Goal: Task Accomplishment & Management: Use online tool/utility

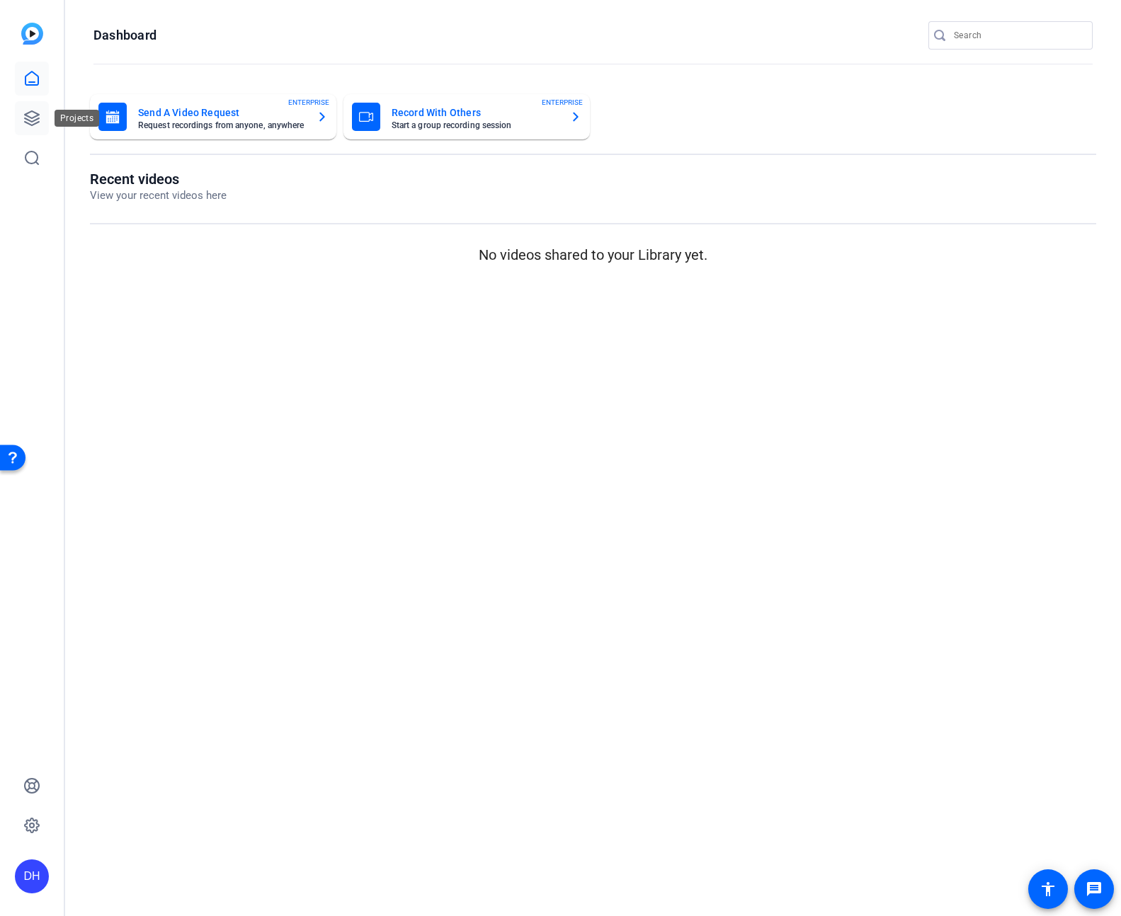
click at [33, 118] on icon at bounding box center [32, 118] width 14 height 14
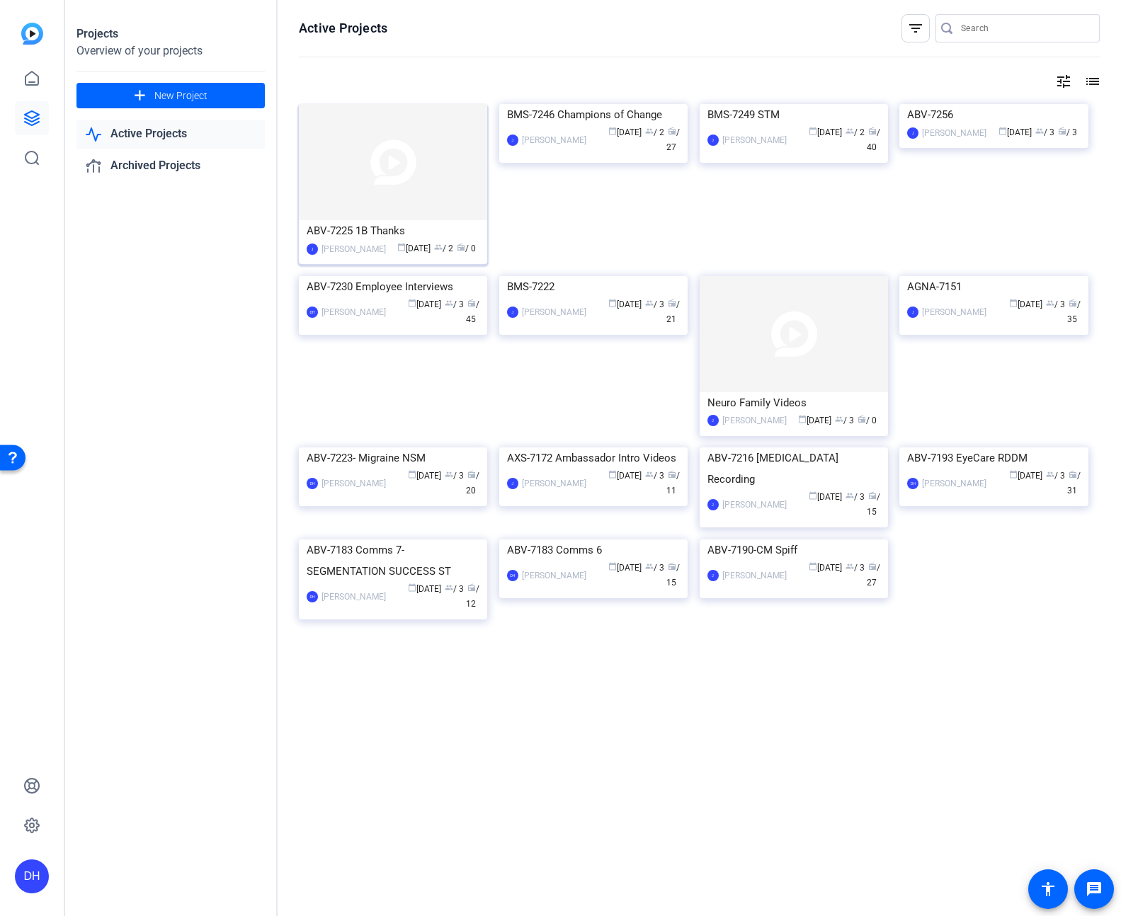
click at [393, 254] on div "calendar_today [DATE] group / 2 radio / 0" at bounding box center [436, 248] width 86 height 15
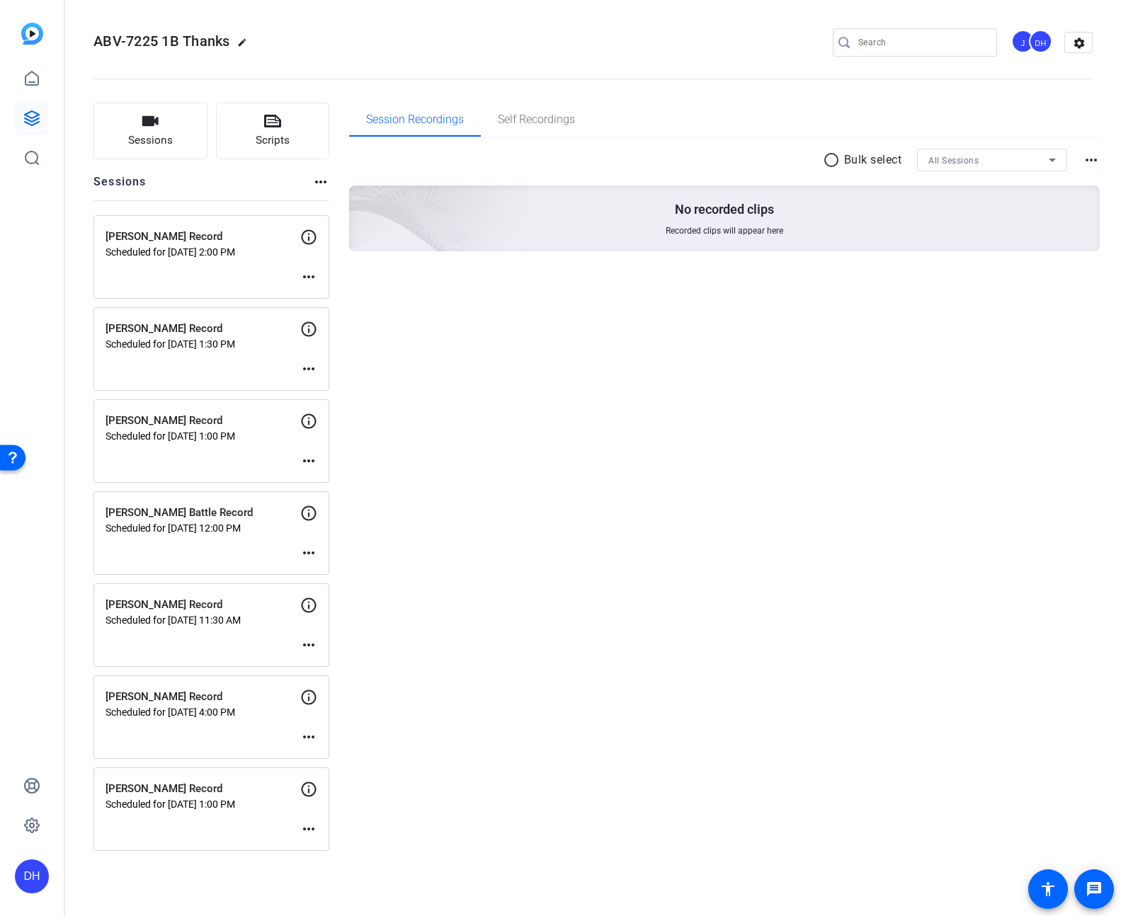
click at [235, 835] on div "[PERSON_NAME] Record Scheduled for [DATE] 1:00 PM more_horiz" at bounding box center [211, 809] width 236 height 84
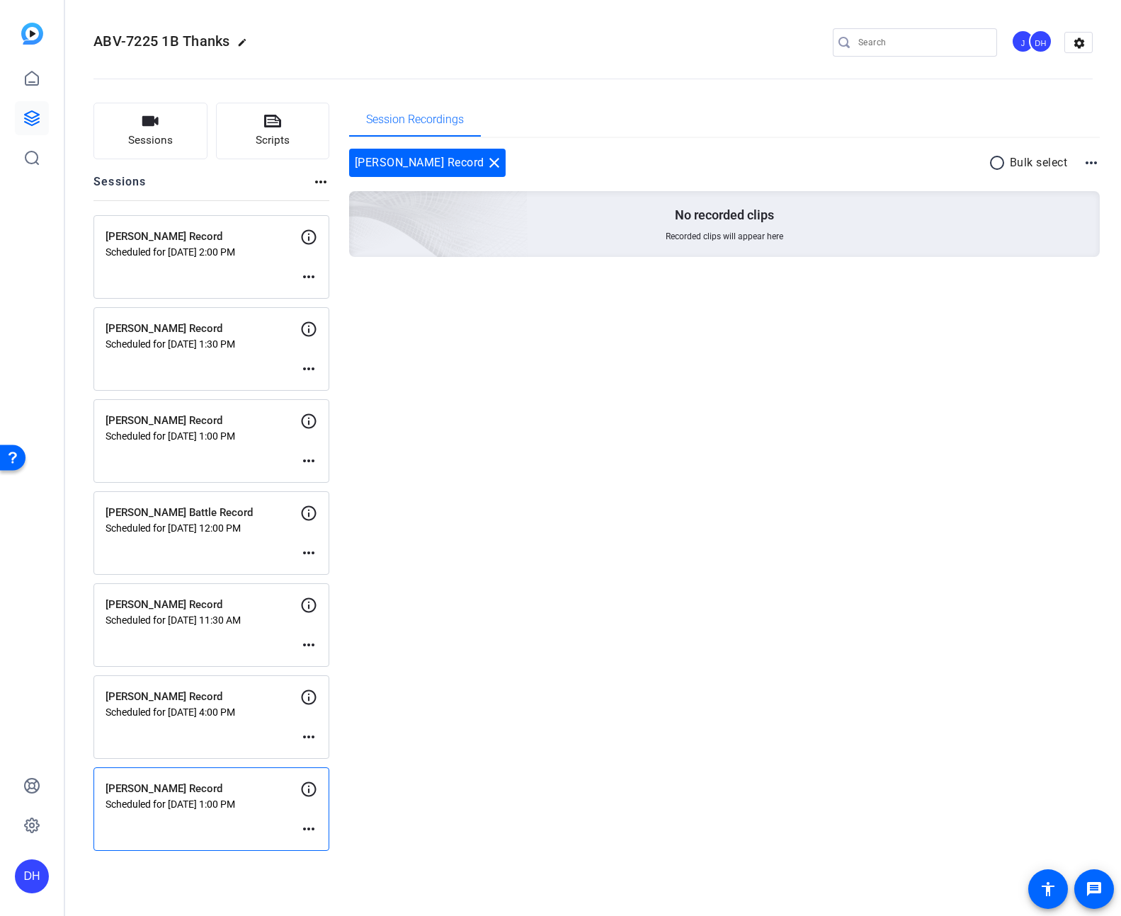
click at [235, 835] on div "[PERSON_NAME] Record Scheduled for [DATE] 1:00 PM more_horiz" at bounding box center [211, 809] width 236 height 84
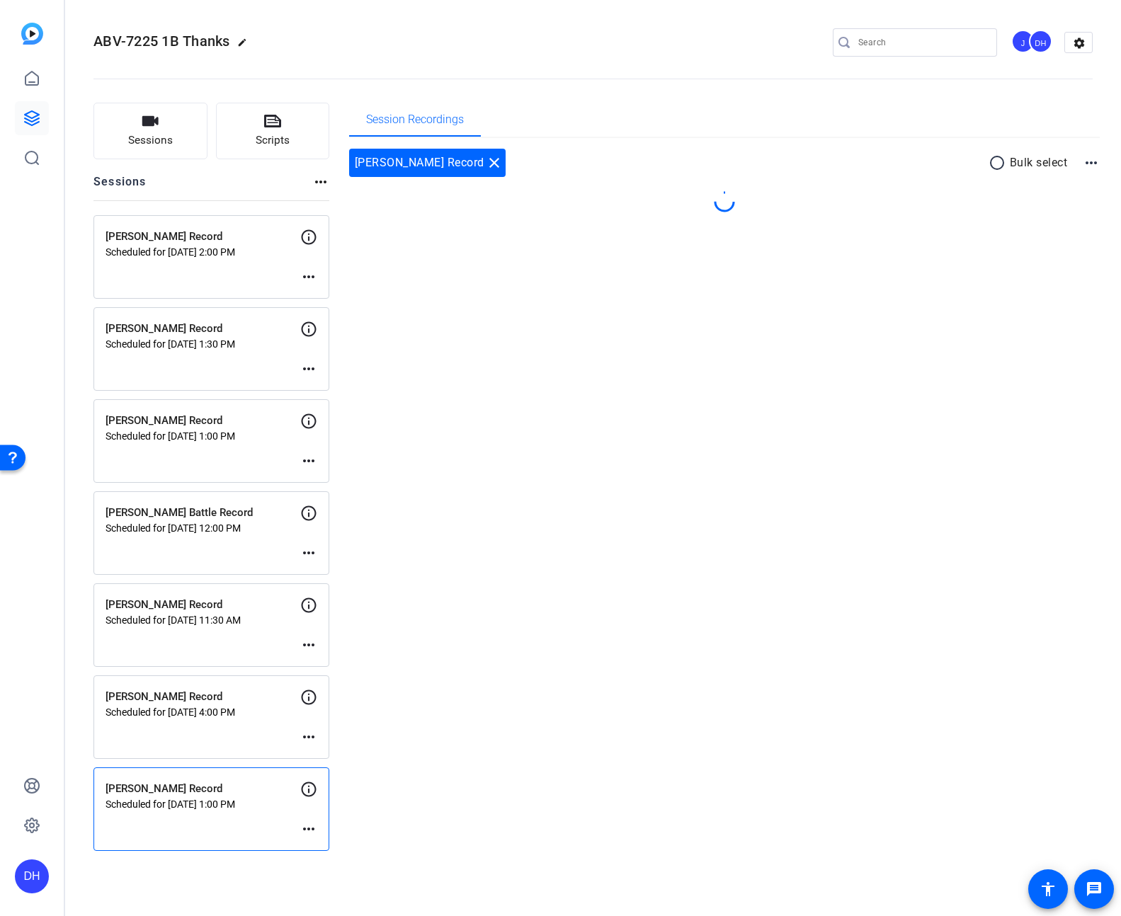
click at [235, 835] on div "[PERSON_NAME] Record Scheduled for [DATE] 1:00 PM more_horiz" at bounding box center [211, 809] width 236 height 84
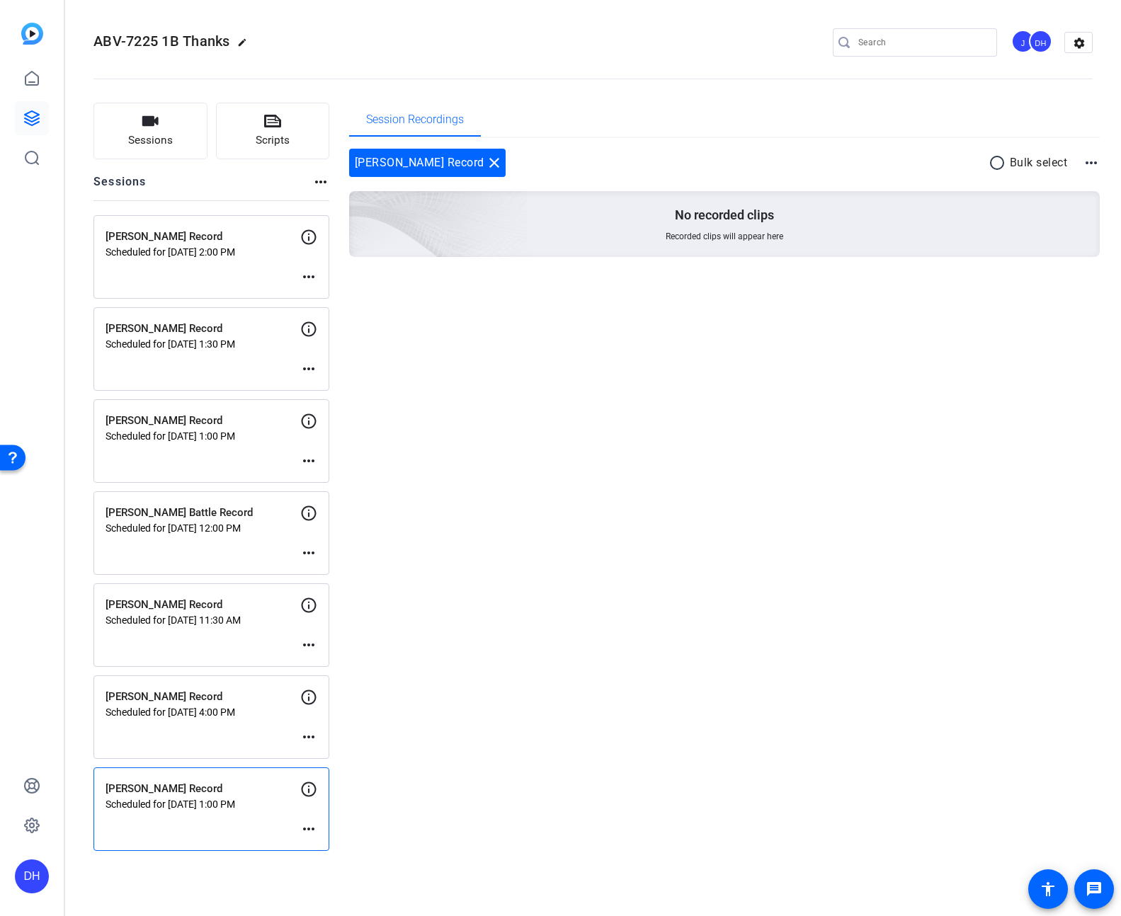
click at [306, 825] on mat-icon "more_horiz" at bounding box center [308, 828] width 17 height 17
click at [224, 819] on div at bounding box center [560, 458] width 1121 height 916
click at [404, 164] on div "[PERSON_NAME] Record close" at bounding box center [427, 163] width 156 height 28
click at [857, 228] on div "No recorded clips Recorded clips will appear here" at bounding box center [724, 224] width 751 height 66
click at [150, 796] on div "[PERSON_NAME] Record Scheduled for [DATE] 1:00 PM" at bounding box center [202, 795] width 195 height 29
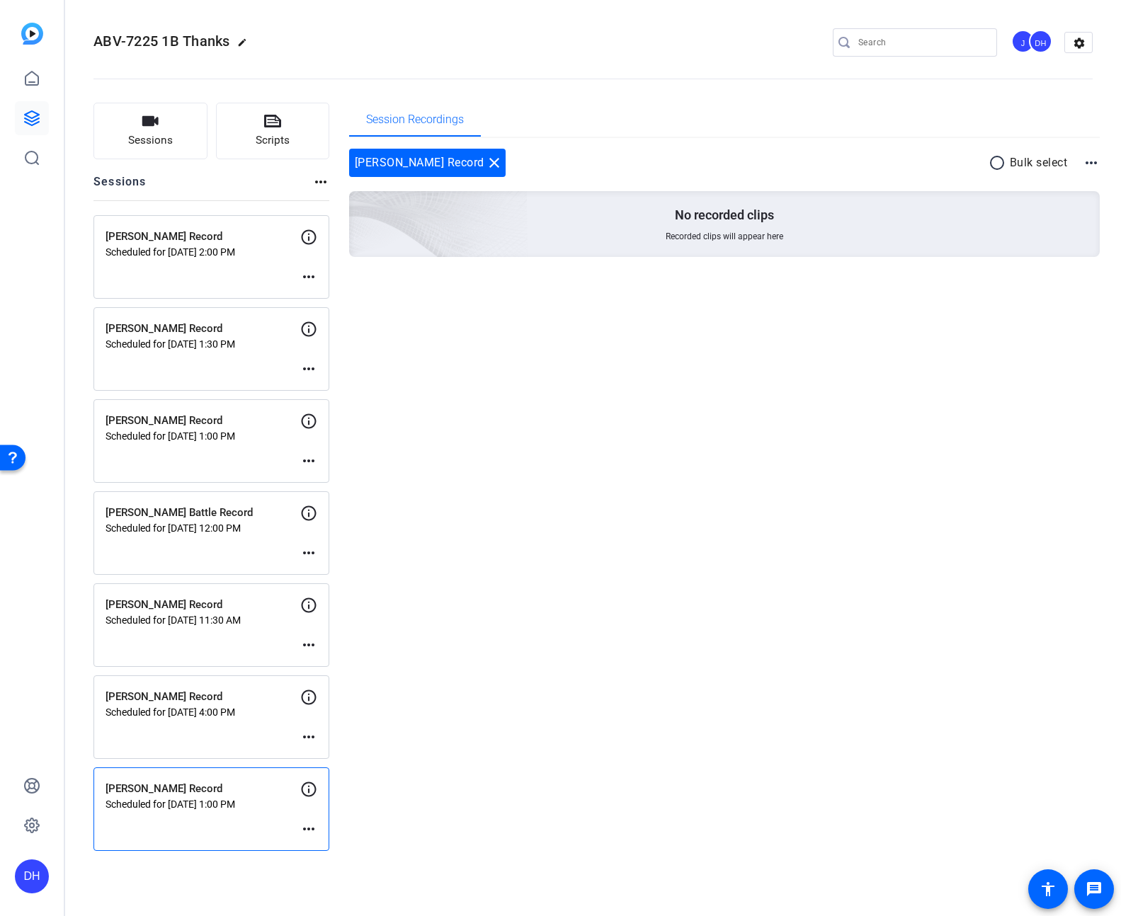
click at [150, 796] on div "[PERSON_NAME] Record Scheduled for [DATE] 1:00 PM" at bounding box center [202, 795] width 195 height 29
click at [145, 132] on button "Sessions" at bounding box center [150, 131] width 114 height 57
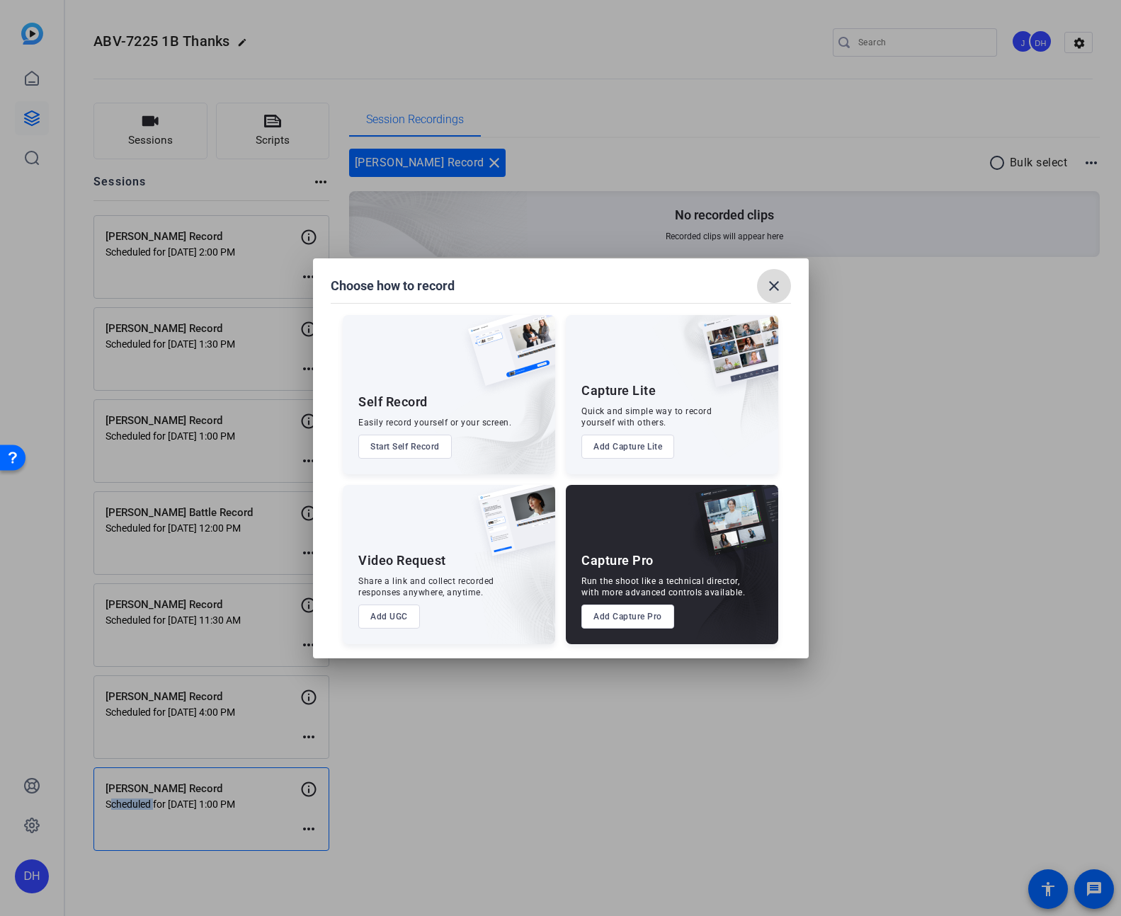
click at [778, 286] on mat-icon "close" at bounding box center [773, 286] width 17 height 17
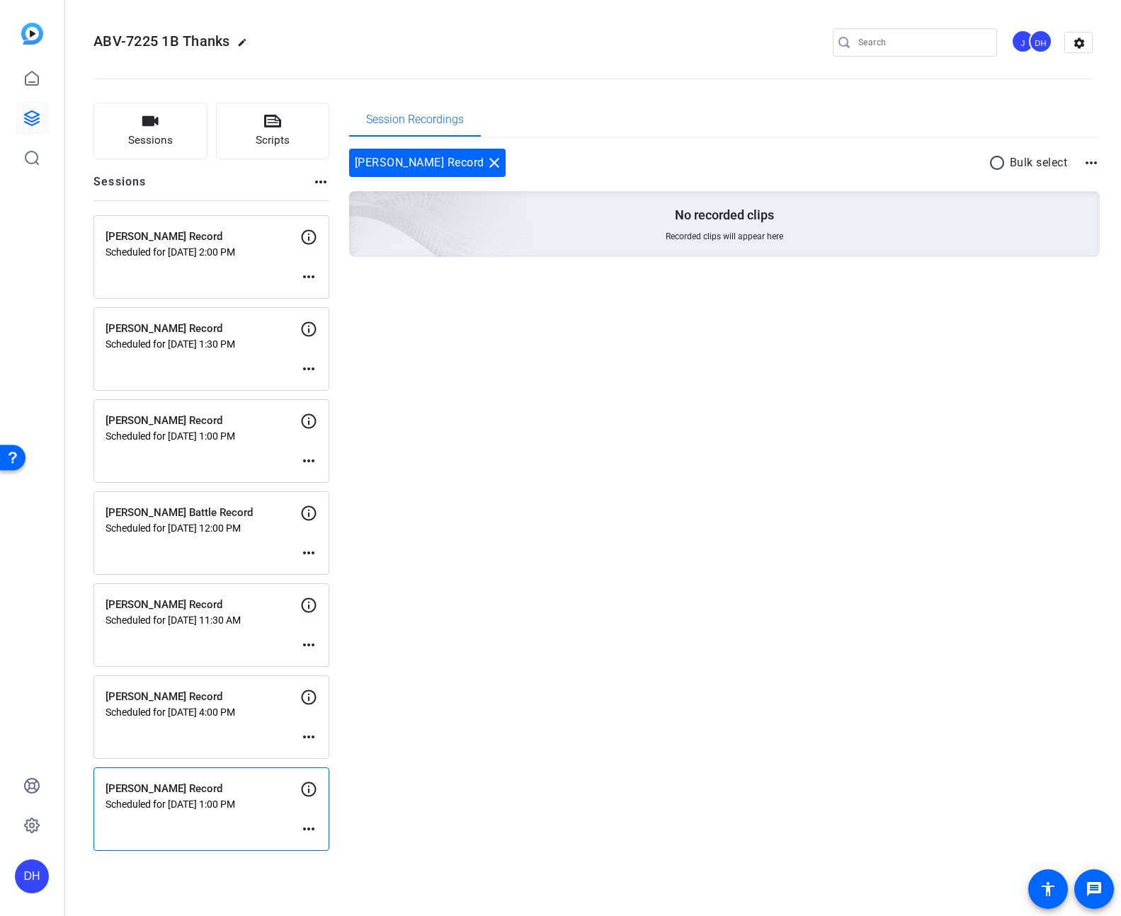
click at [245, 809] on p "Scheduled for [DATE] 1:00 PM" at bounding box center [202, 804] width 195 height 11
click at [307, 823] on mat-icon "more_horiz" at bounding box center [308, 828] width 17 height 17
click at [418, 504] on div at bounding box center [560, 458] width 1121 height 916
click at [416, 167] on div "[PERSON_NAME] Record close" at bounding box center [427, 163] width 156 height 28
click at [454, 242] on img at bounding box center [359, 204] width 338 height 307
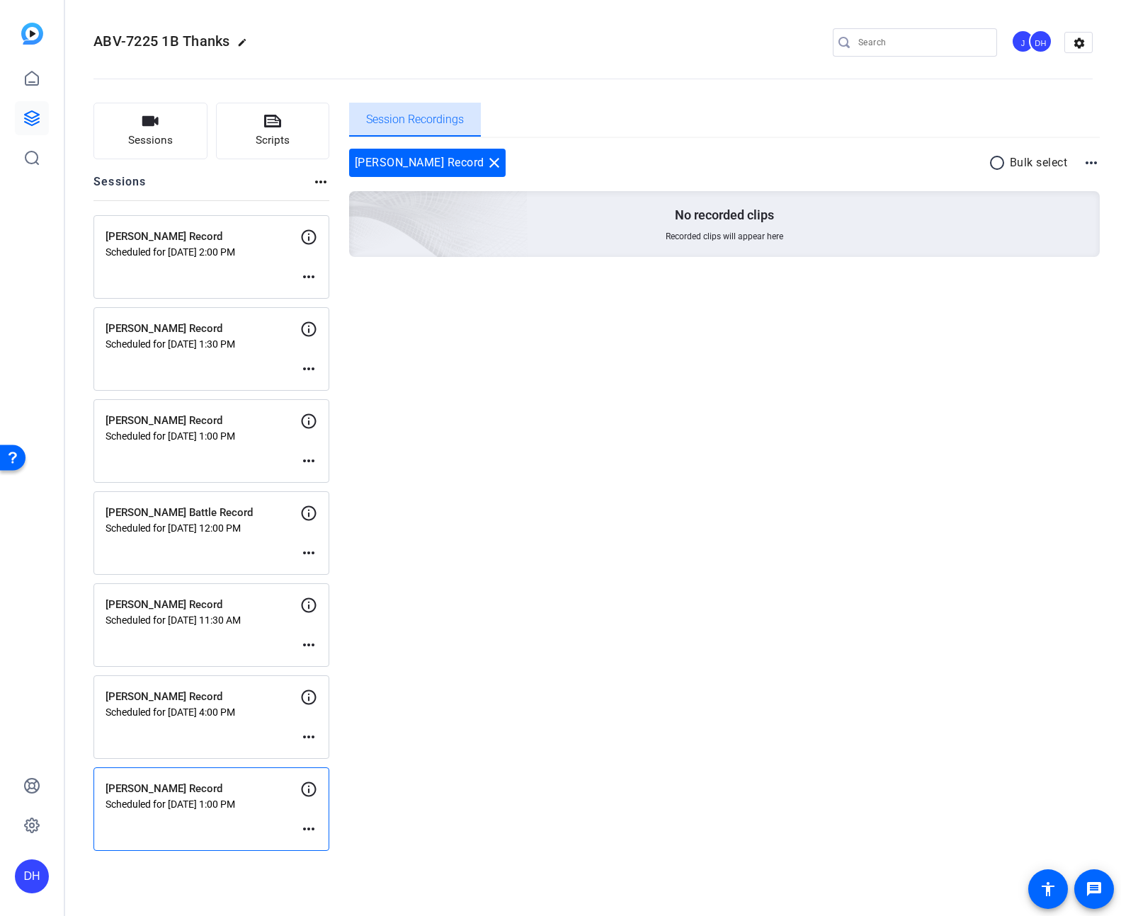
click at [428, 114] on span "Session Recordings" at bounding box center [415, 119] width 98 height 11
click at [280, 126] on icon at bounding box center [272, 121] width 17 height 13
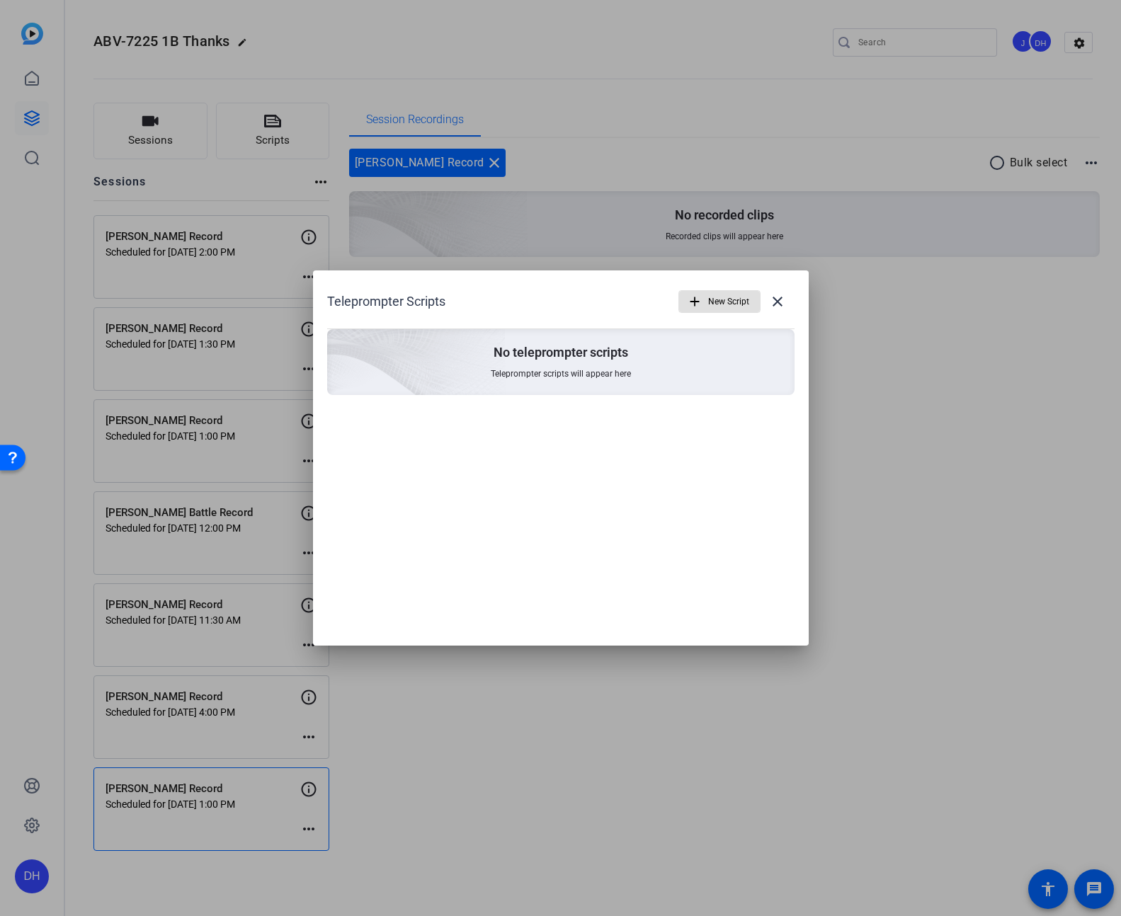
click at [726, 299] on span "New Script" at bounding box center [728, 301] width 41 height 27
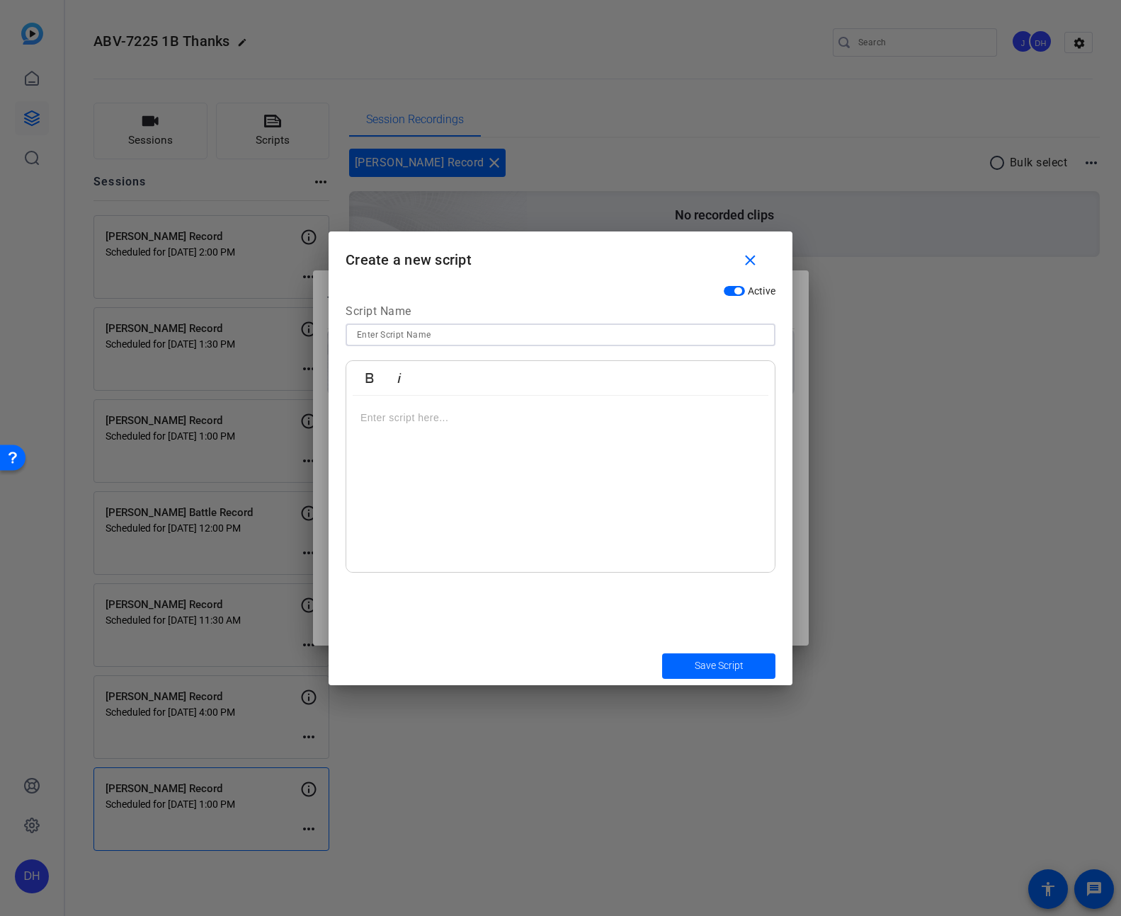
click at [431, 334] on input at bounding box center [560, 334] width 407 height 17
type input "Questions"
click at [662, 653] on button "Save Script" at bounding box center [718, 665] width 113 height 25
click at [380, 433] on div at bounding box center [560, 484] width 428 height 177
click at [379, 425] on p at bounding box center [560, 418] width 400 height 16
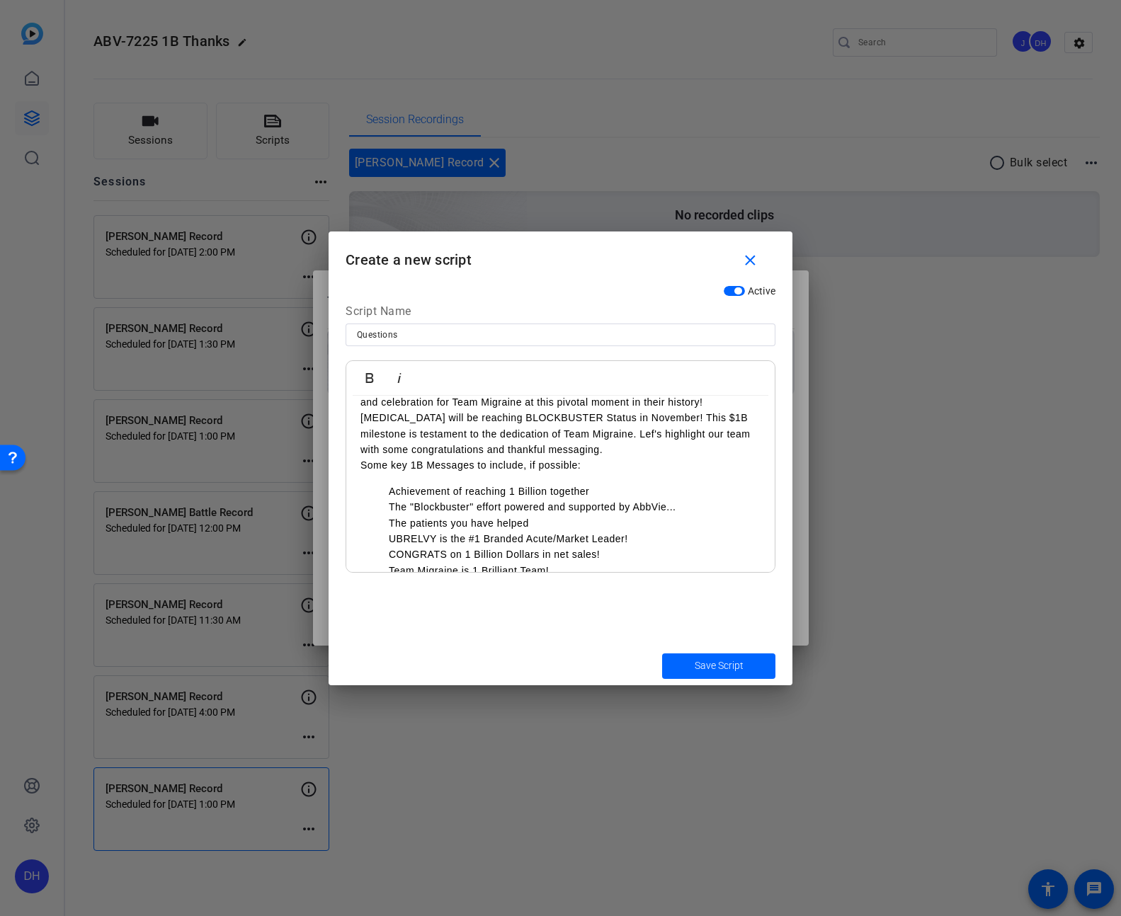
scroll to position [109, 0]
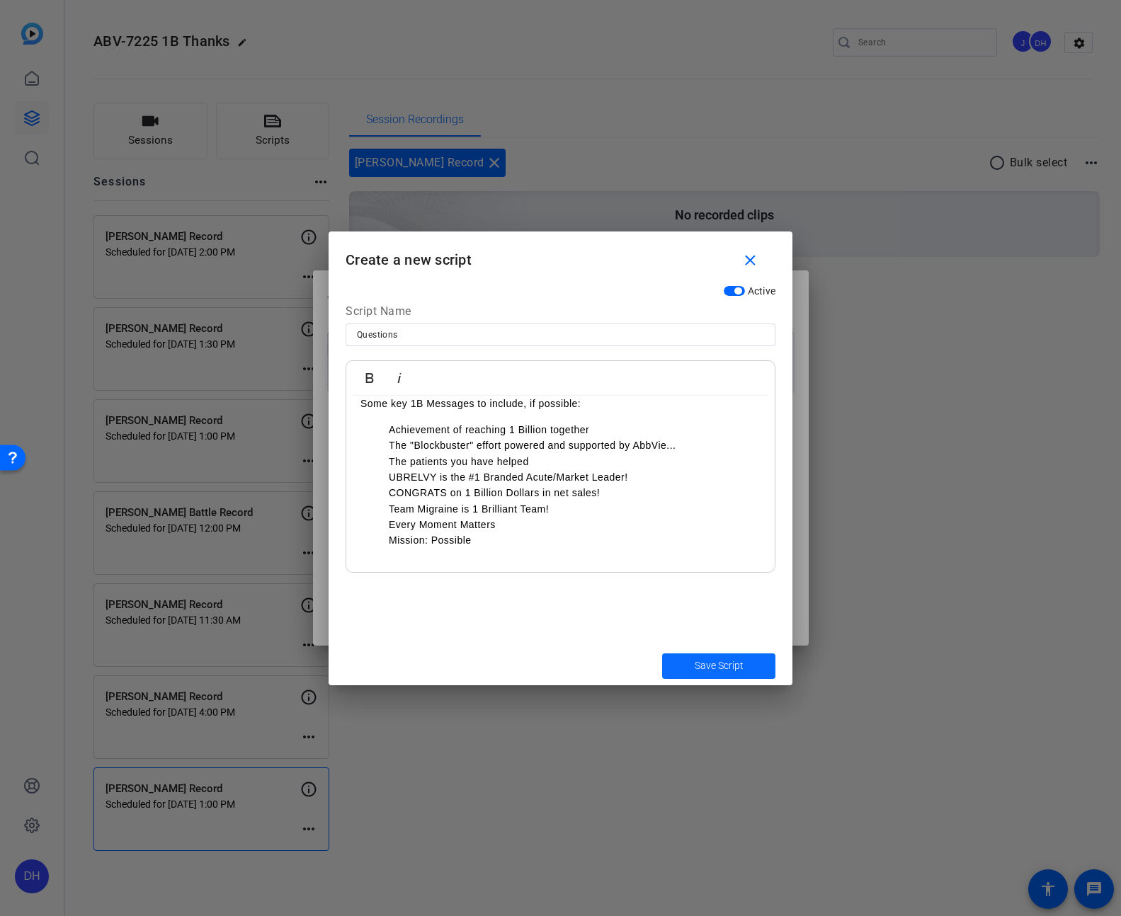
click at [715, 666] on span "Save Script" at bounding box center [718, 665] width 49 height 15
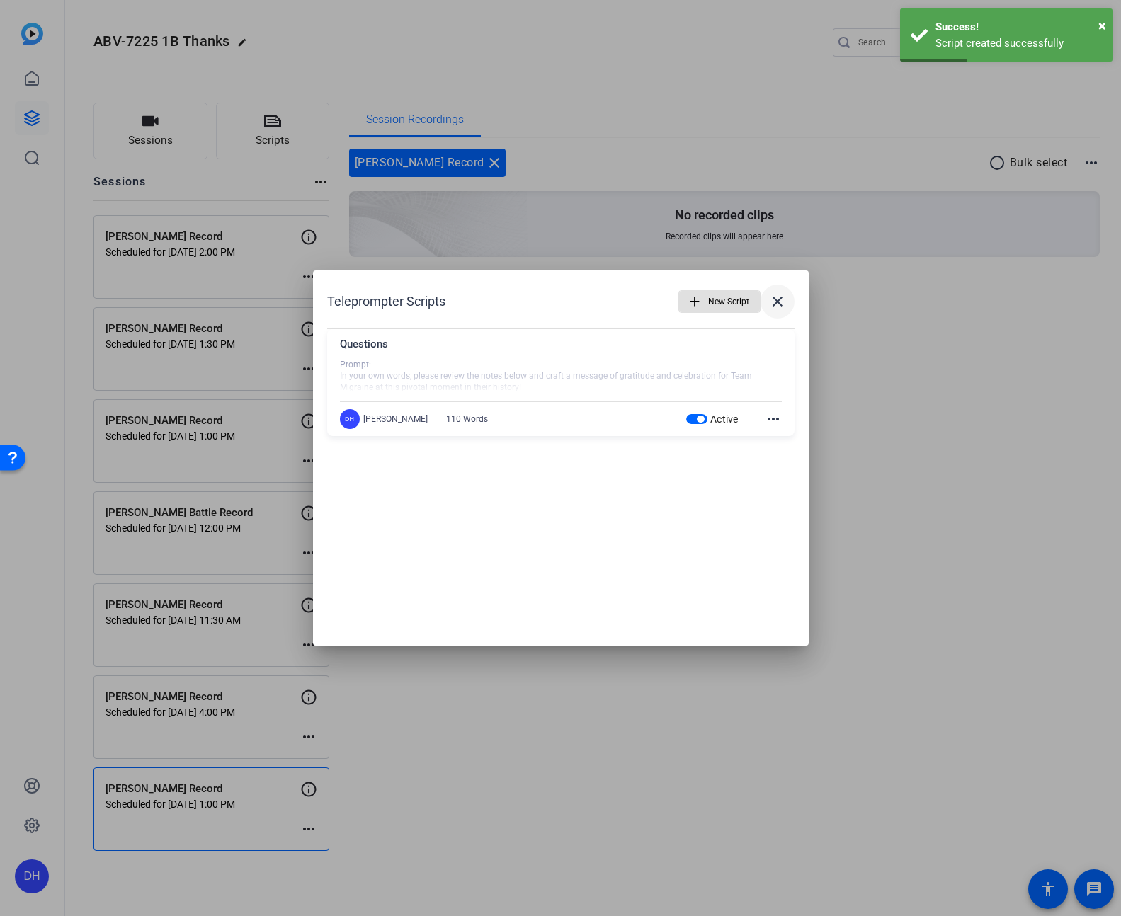
click at [776, 298] on mat-icon "close" at bounding box center [777, 301] width 17 height 17
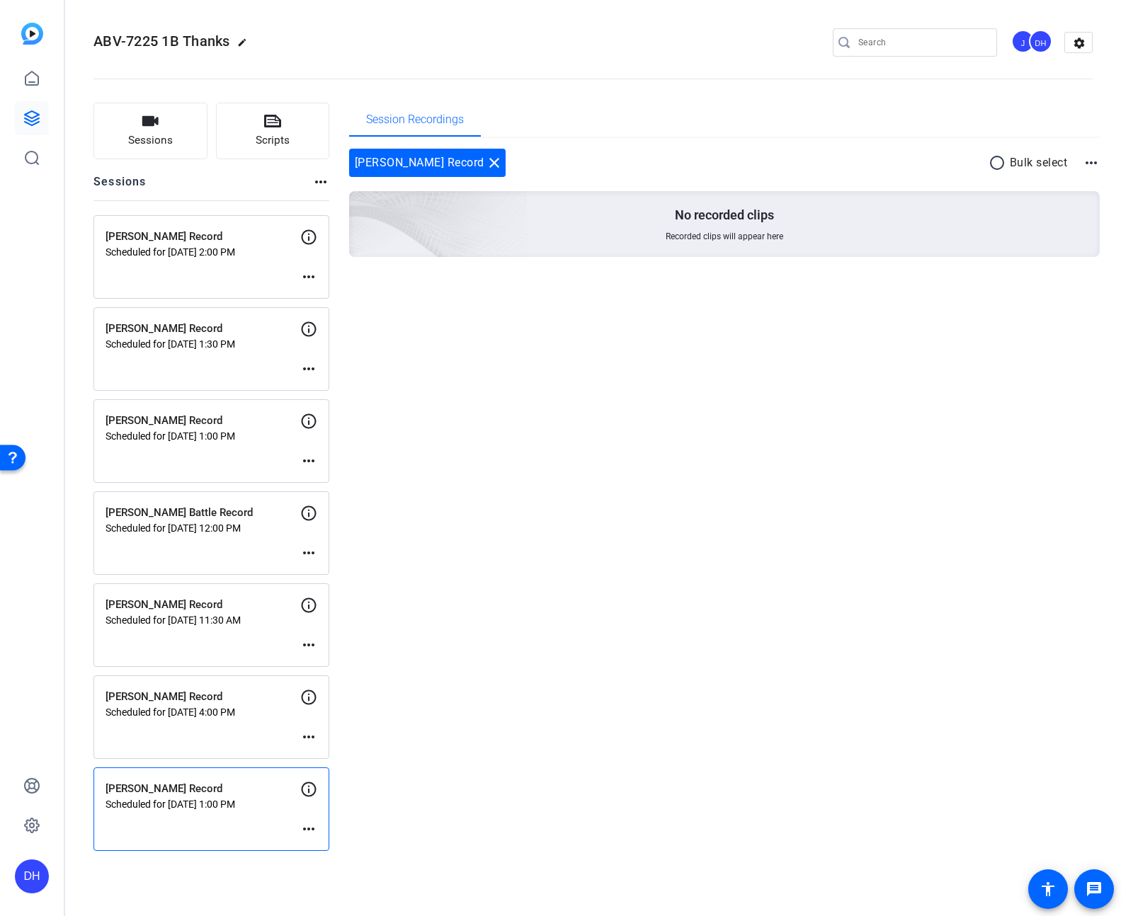
click at [242, 693] on p "[PERSON_NAME] Record" at bounding box center [202, 697] width 195 height 16
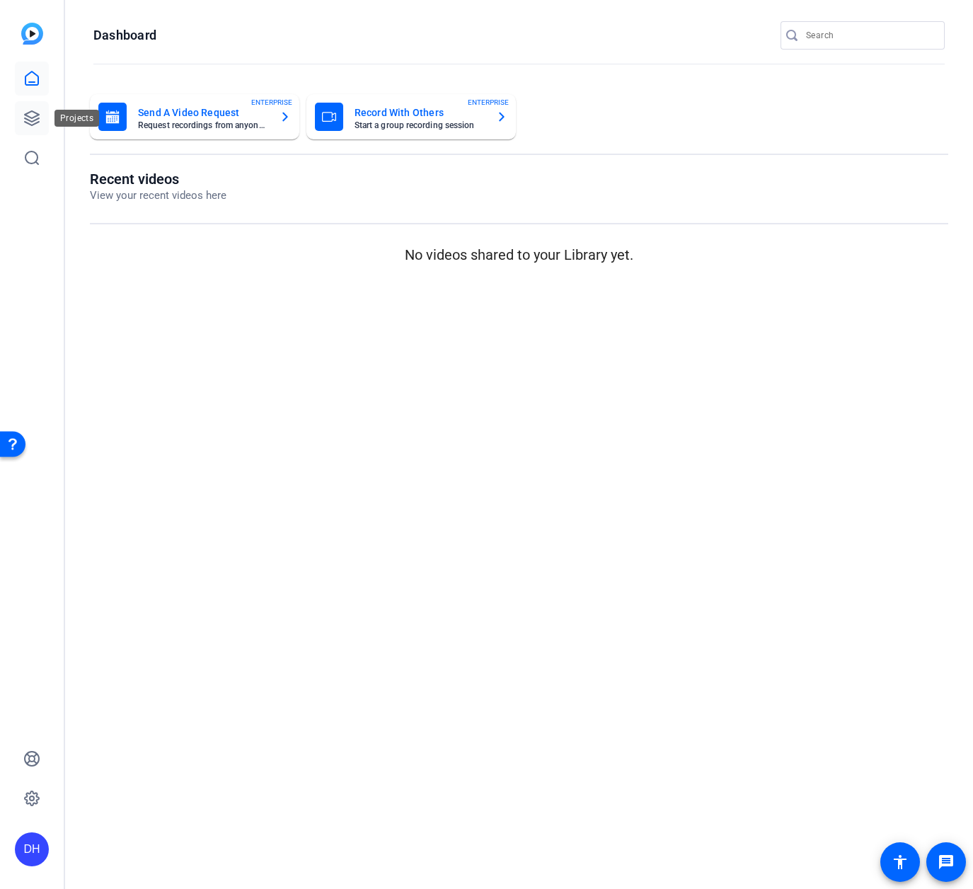
click at [29, 116] on icon at bounding box center [32, 118] width 14 height 14
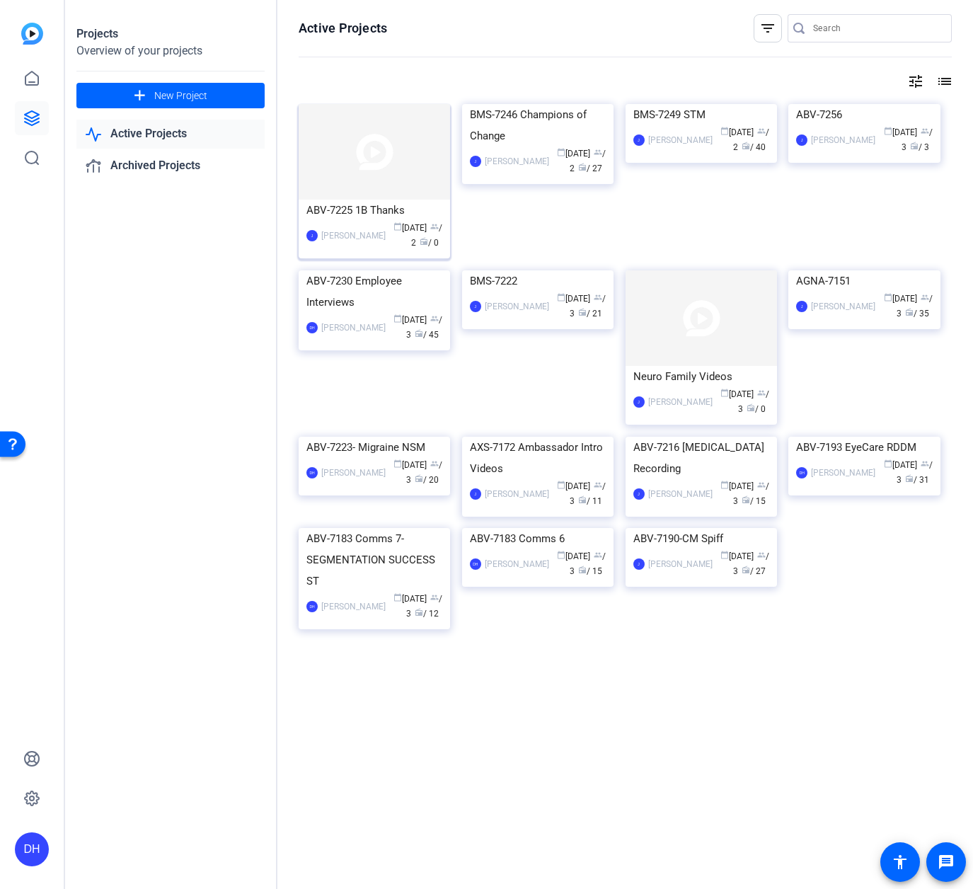
click at [393, 244] on div "calendar_today [DATE] group / 2 radio / 0" at bounding box center [418, 236] width 50 height 30
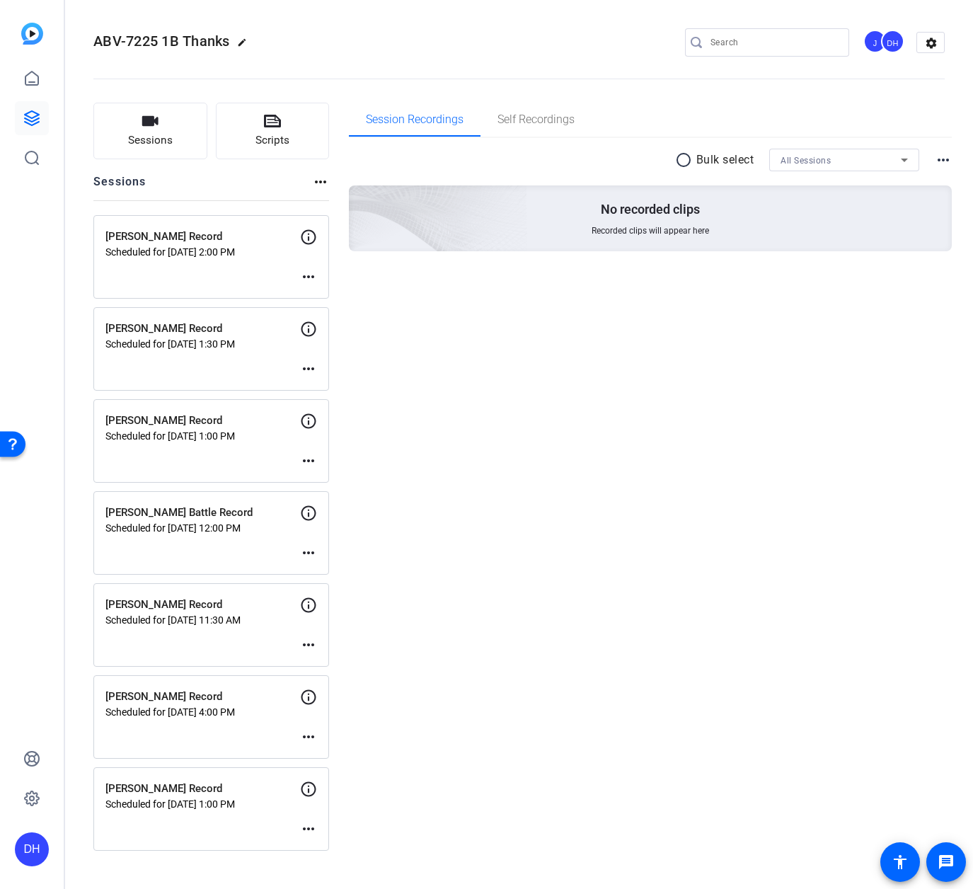
click at [218, 819] on div "[PERSON_NAME] Record Scheduled for [DATE] 1:00 PM more_horiz" at bounding box center [211, 809] width 236 height 84
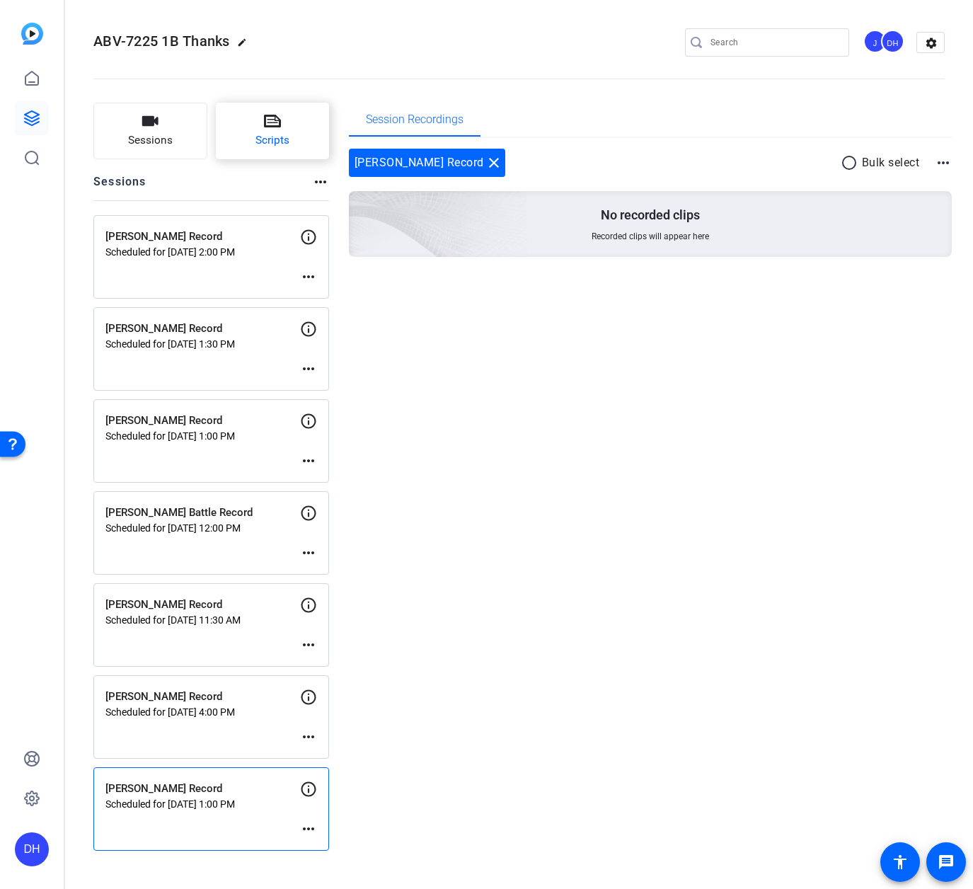
click at [279, 139] on span "Scripts" at bounding box center [273, 140] width 34 height 16
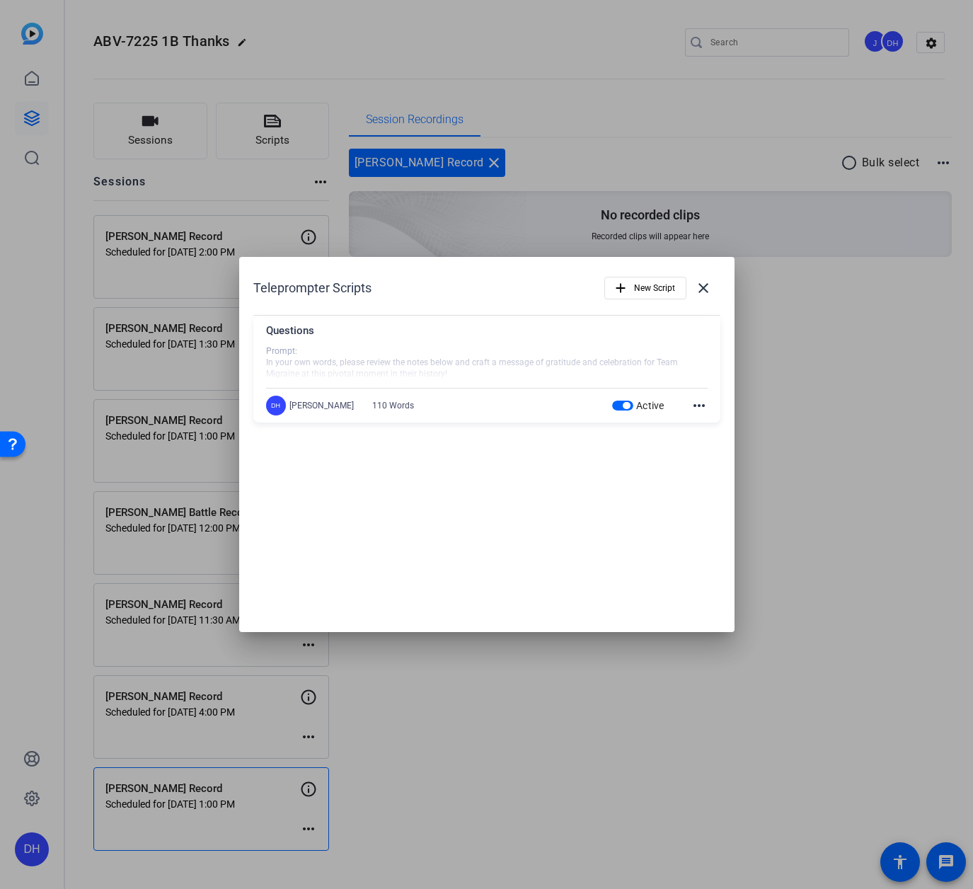
click at [701, 406] on mat-icon "more_horiz" at bounding box center [699, 405] width 17 height 17
click at [707, 442] on span "Delete" at bounding box center [730, 444] width 57 height 17
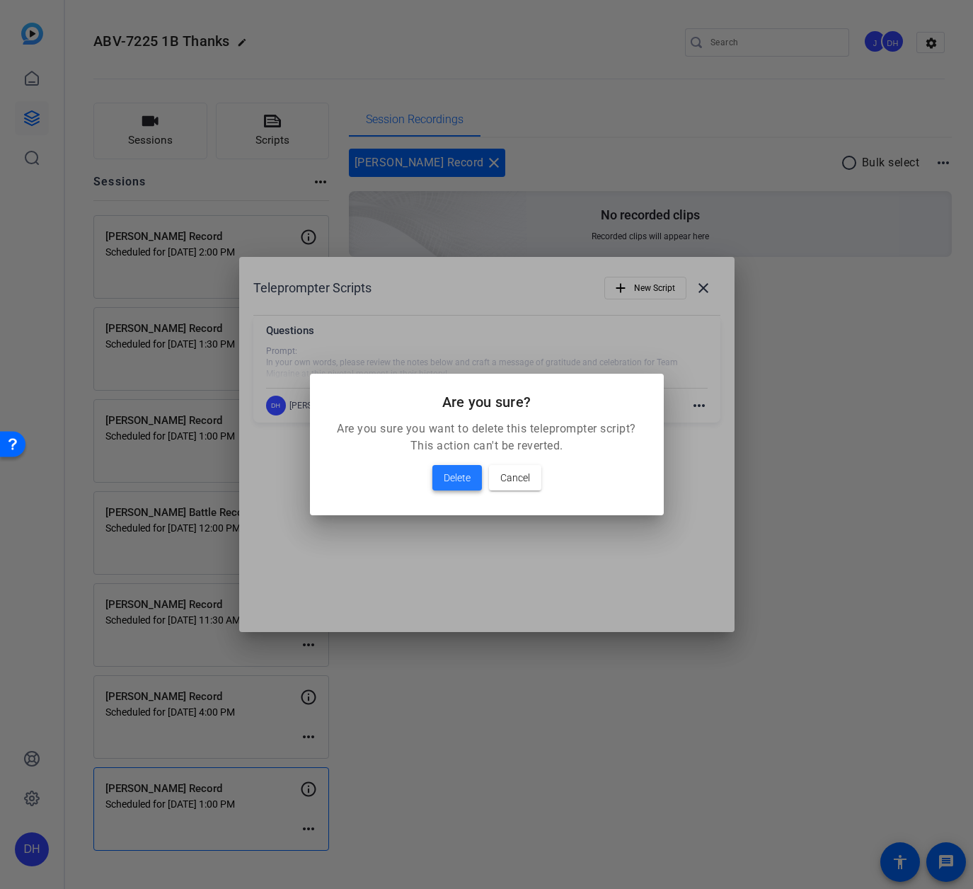
click at [450, 479] on span "Delete" at bounding box center [457, 477] width 27 height 17
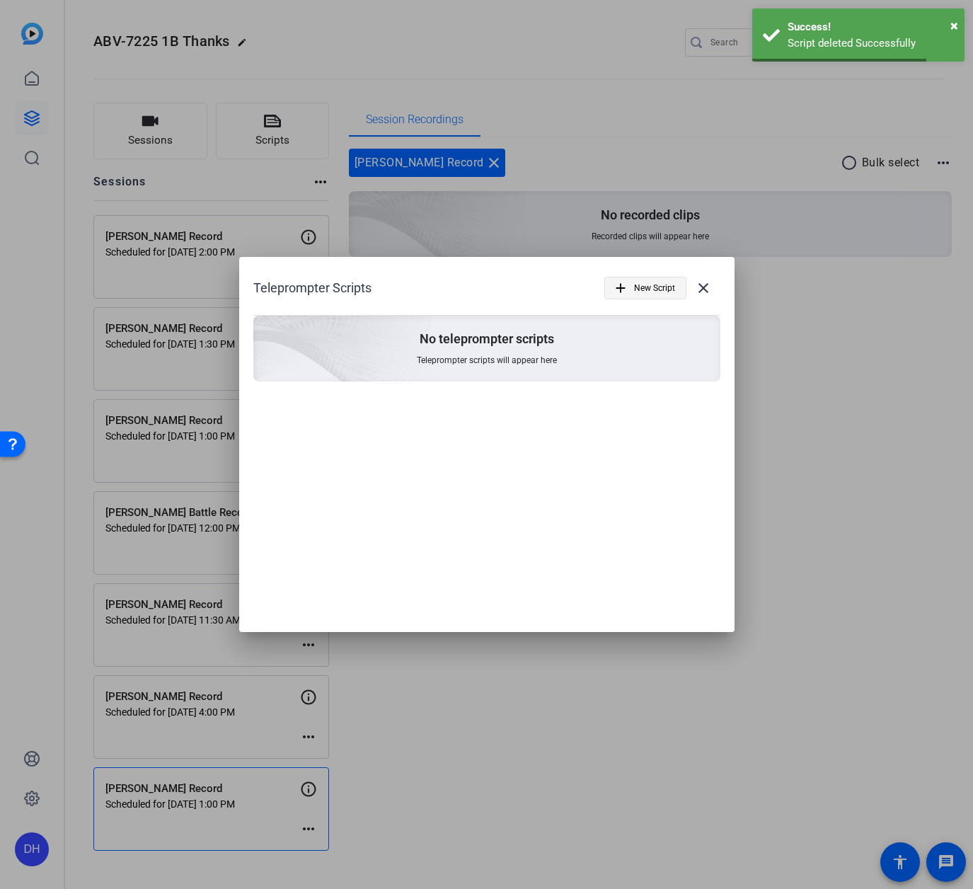
click at [647, 286] on span "New Script" at bounding box center [654, 288] width 41 height 27
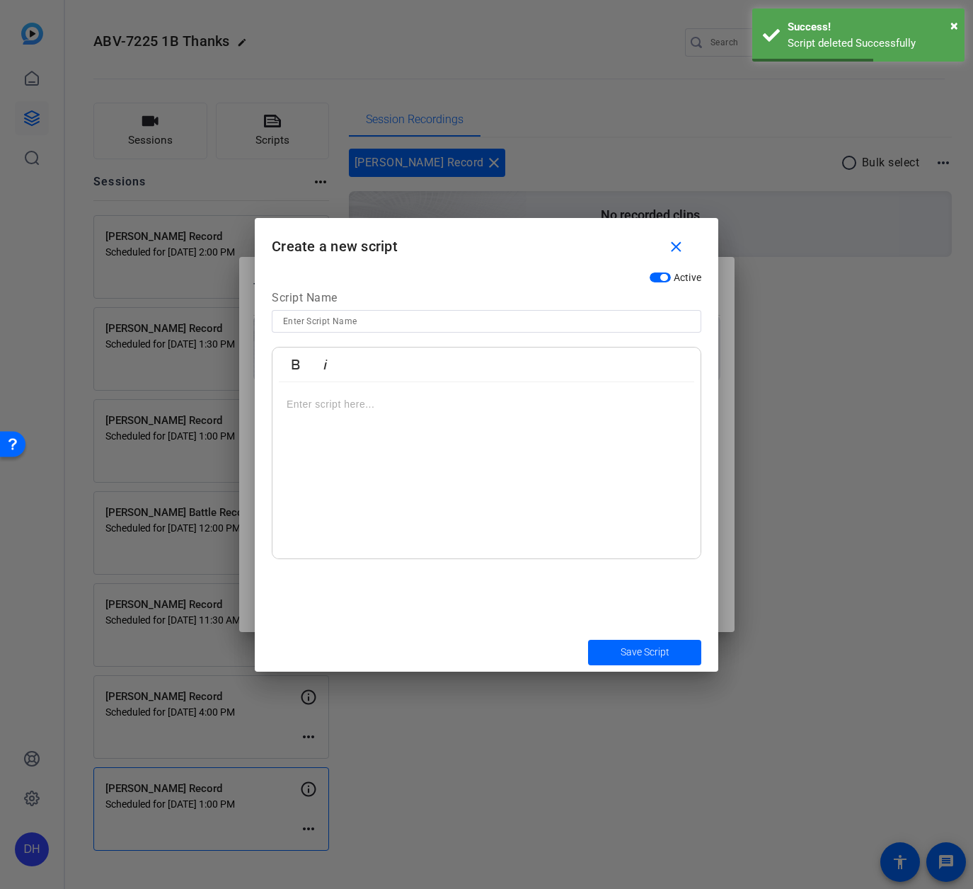
click at [374, 327] on input at bounding box center [486, 321] width 407 height 17
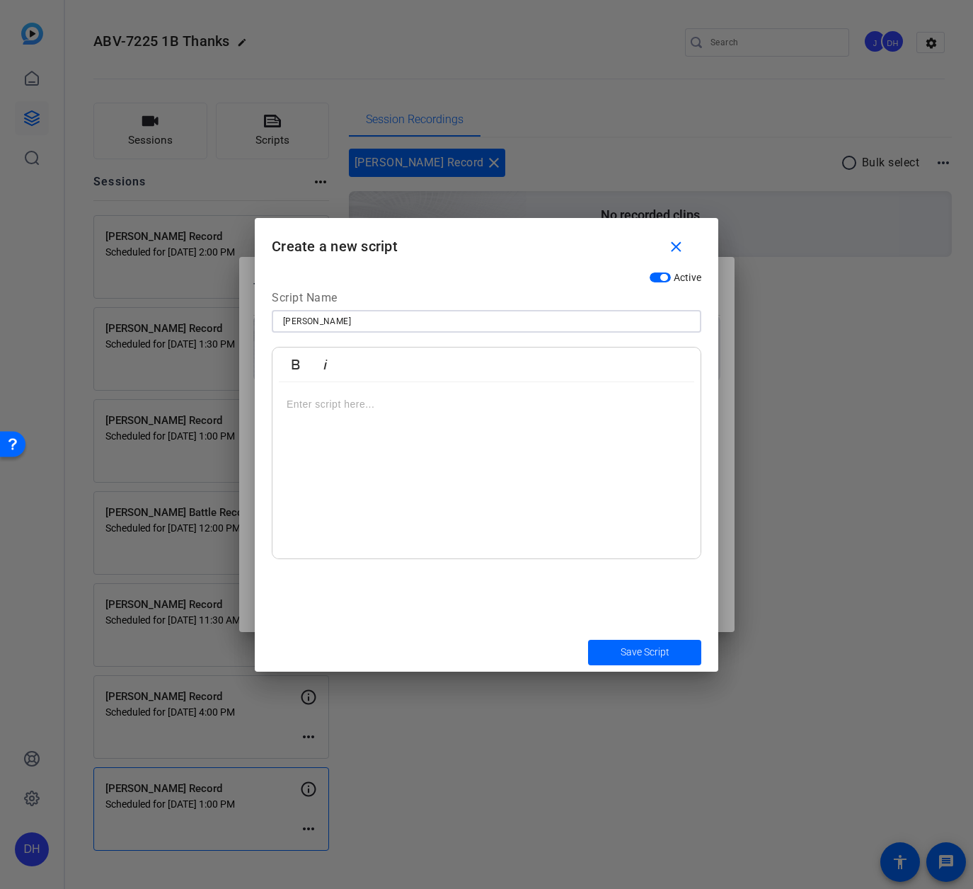
type input "Brian Belak"
click at [316, 420] on div at bounding box center [487, 470] width 428 height 177
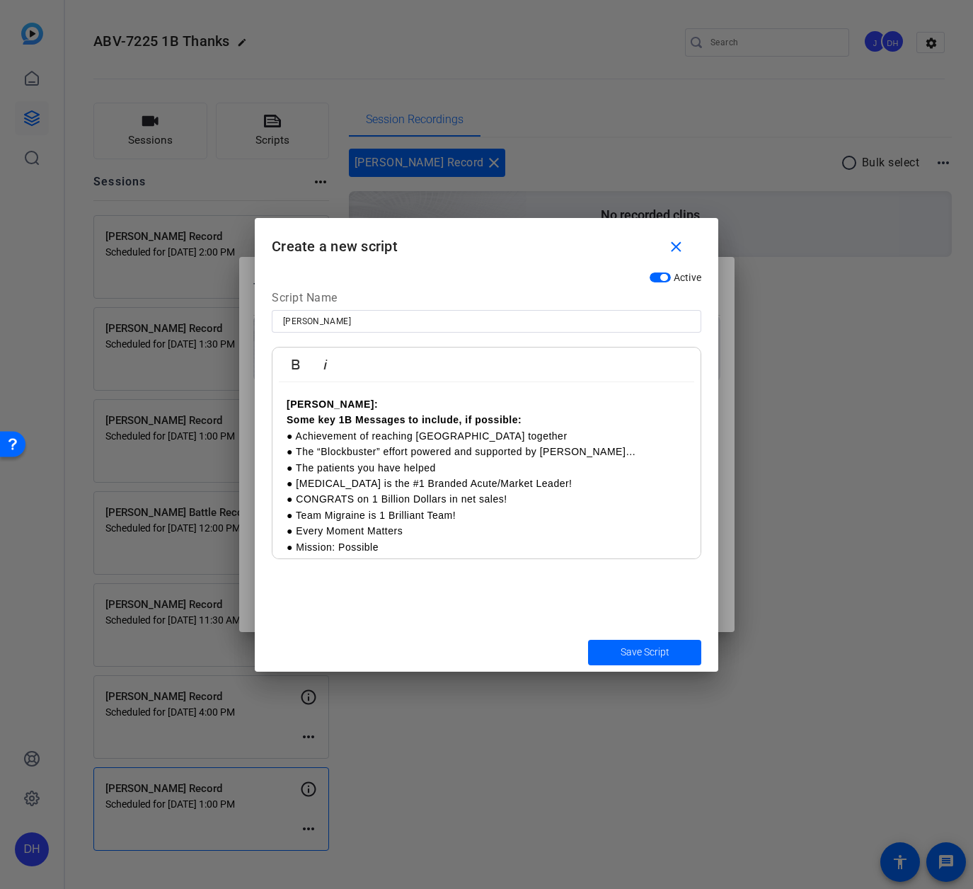
scroll to position [313, 0]
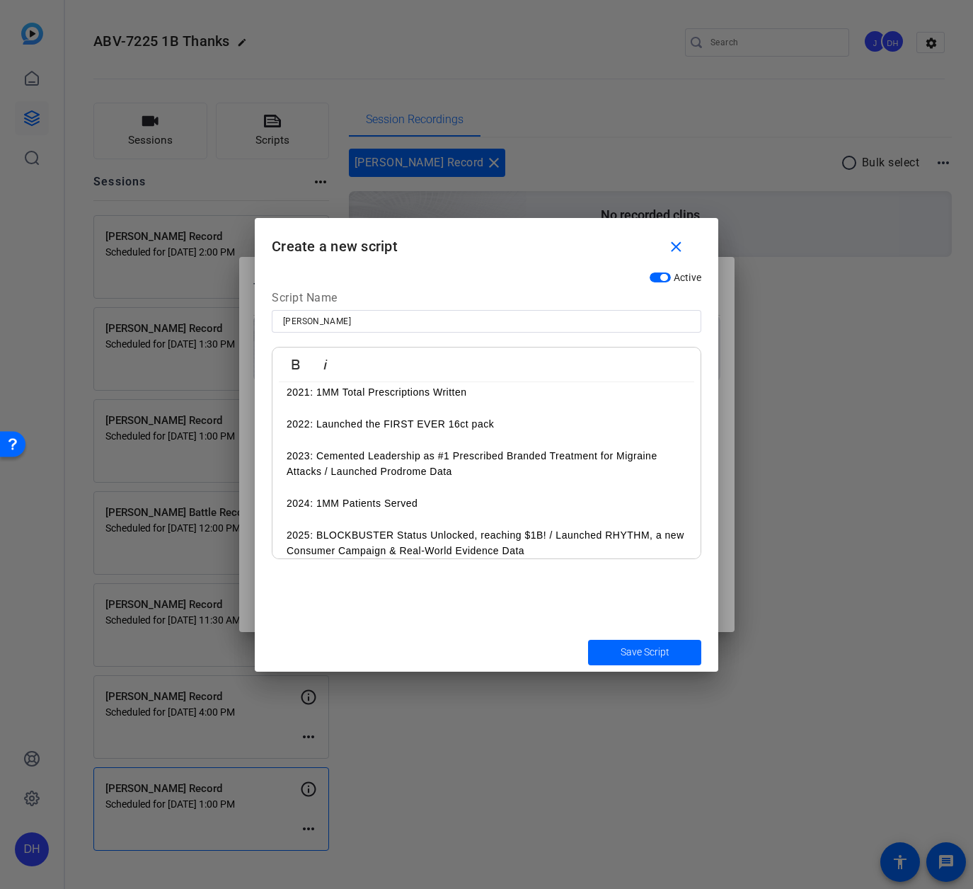
click at [283, 424] on div "Brian Belak: Some key 1B Messages to include, if possible: ● Achievement of rea…" at bounding box center [487, 321] width 428 height 504
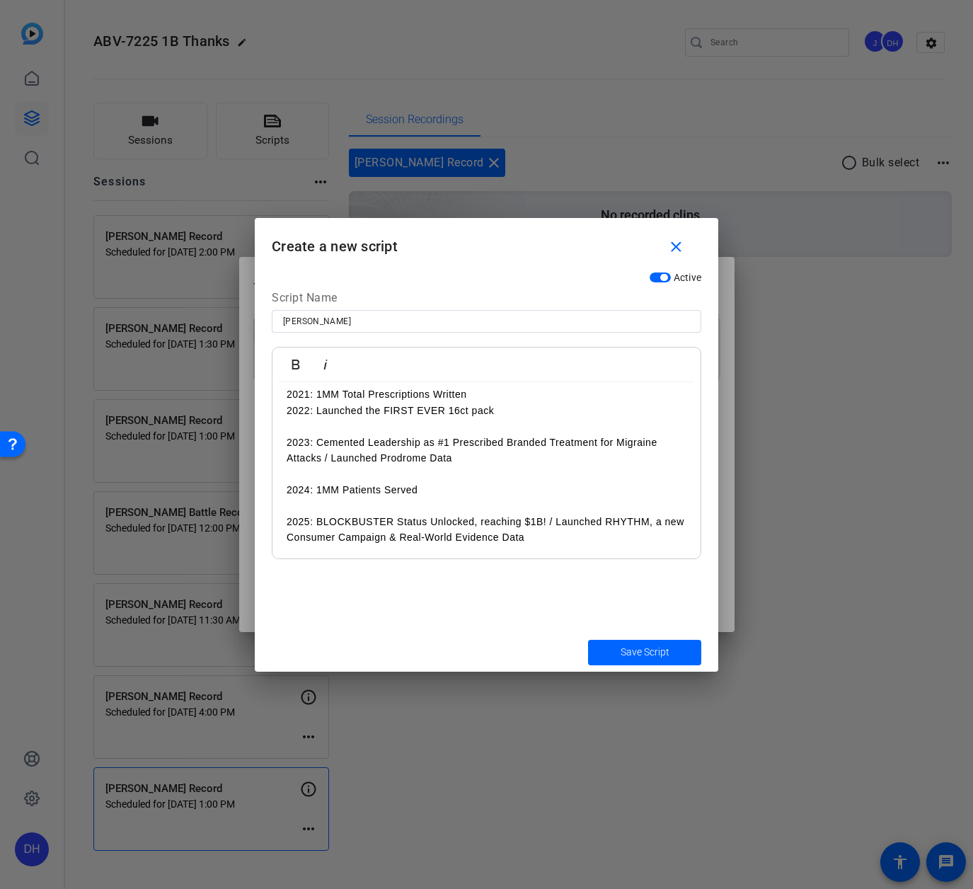
click at [287, 444] on p "2023: Cemented Leadership as #1 Prescribed Branded Treatment for Migraine Attac…" at bounding box center [487, 451] width 400 height 32
click at [285, 492] on div "Brian Belak: Some key 1B Messages to include, if possible: ● Achievement of rea…" at bounding box center [487, 323] width 428 height 472
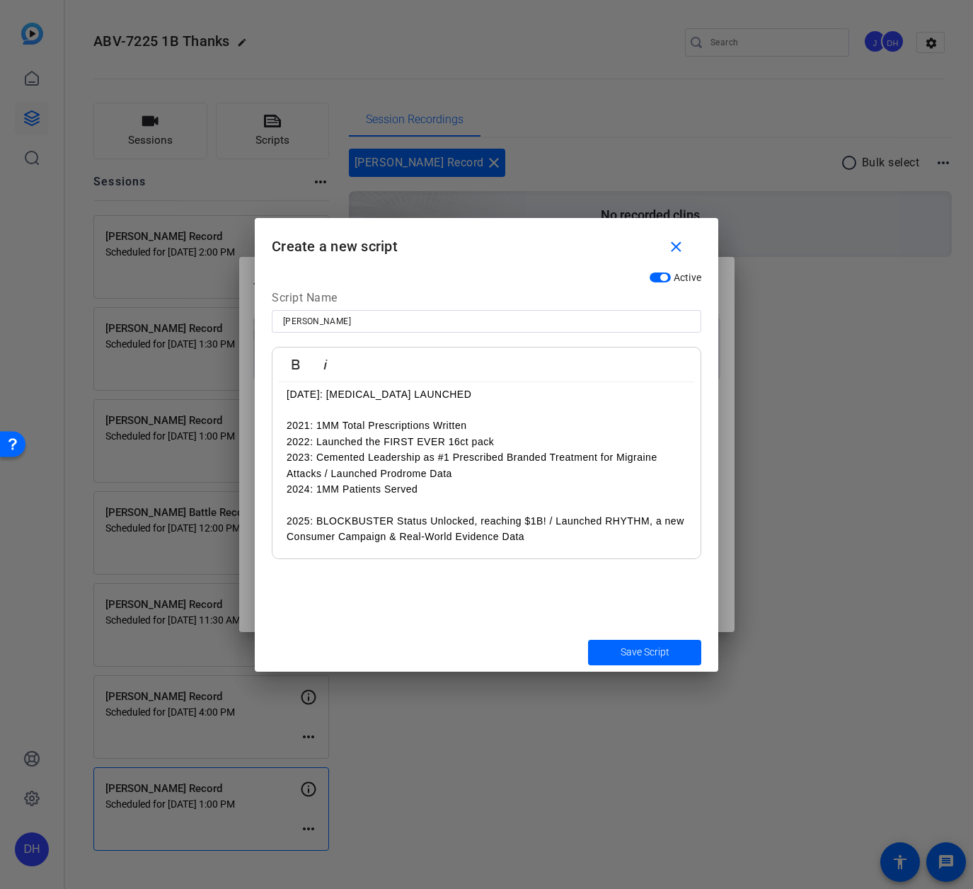
scroll to position [280, 0]
click at [285, 427] on div "Brian Belak: Some key 1B Messages to include, if possible: ● Achievement of rea…" at bounding box center [487, 331] width 428 height 457
click at [288, 442] on p "2022: Launched the FIRST EVER 16ct pack" at bounding box center [487, 442] width 400 height 16
click at [287, 459] on p "2023: Cemented Leadership as #1 Prescribed Branded Treatment for Migraine Attac…" at bounding box center [487, 466] width 400 height 32
click at [287, 491] on p "2024: 1MM Patients Served" at bounding box center [487, 489] width 400 height 16
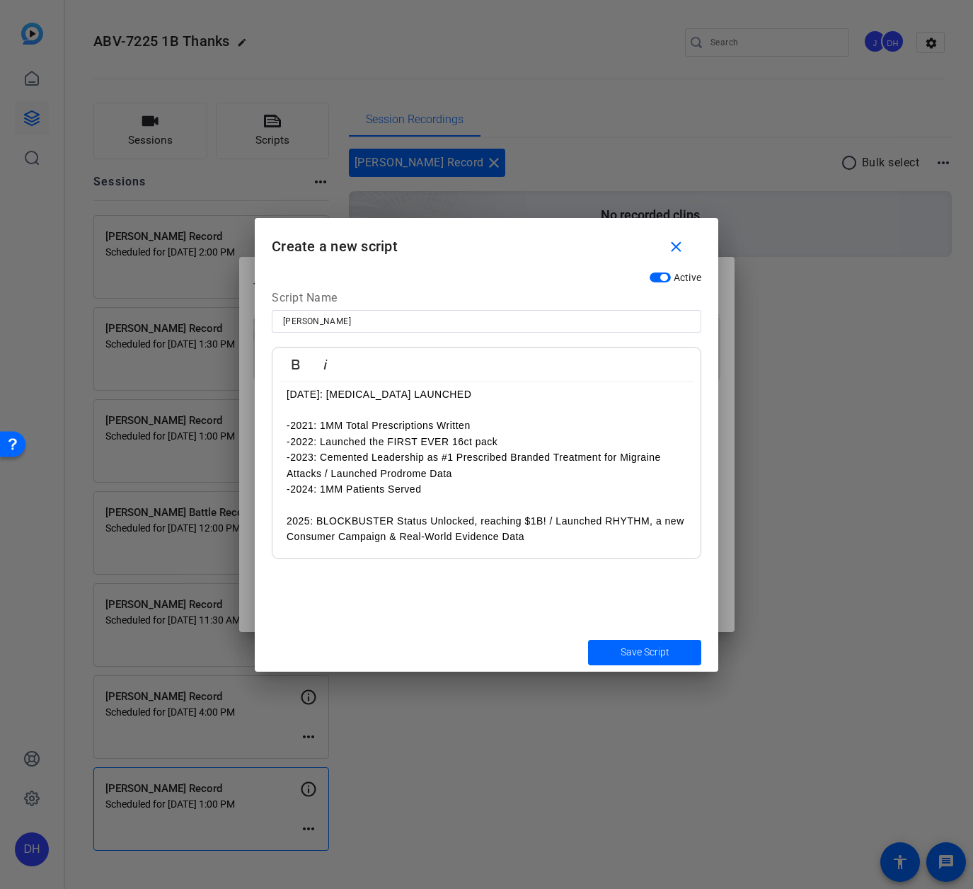
click at [287, 523] on p "2025: BLOCKBUSTER Status Unlocked, reaching $1B! / Launched RHYTHM, a new Consu…" at bounding box center [487, 529] width 400 height 32
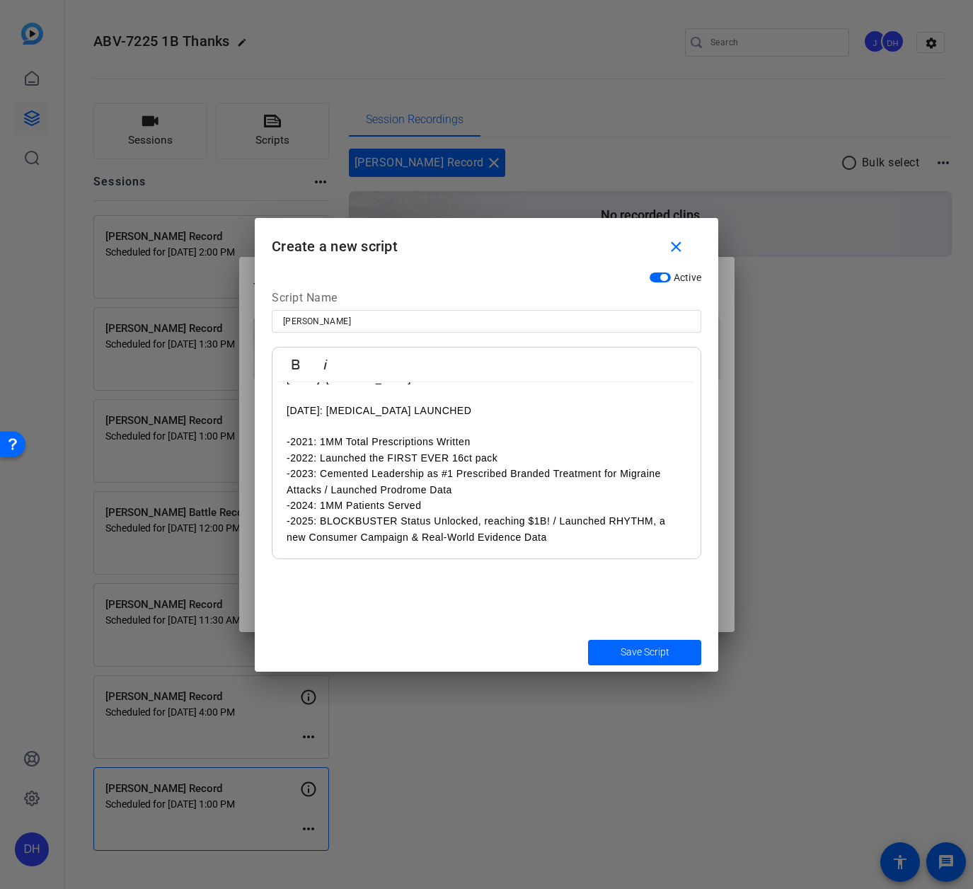
click at [287, 413] on p "January 2020: UBRELVY LAUNCHED" at bounding box center [487, 411] width 400 height 16
click at [283, 442] on div "Brian Belak: Some key 1B Messages to include, if possible: ● Achievement of rea…" at bounding box center [487, 339] width 428 height 440
click at [285, 428] on div "Brian Belak: Some key 1B Messages to include, if possible: ● Achievement of rea…" at bounding box center [487, 347] width 428 height 425
click at [287, 428] on p "-January 2020: UBRELVY LAUNCHED" at bounding box center [487, 426] width 400 height 16
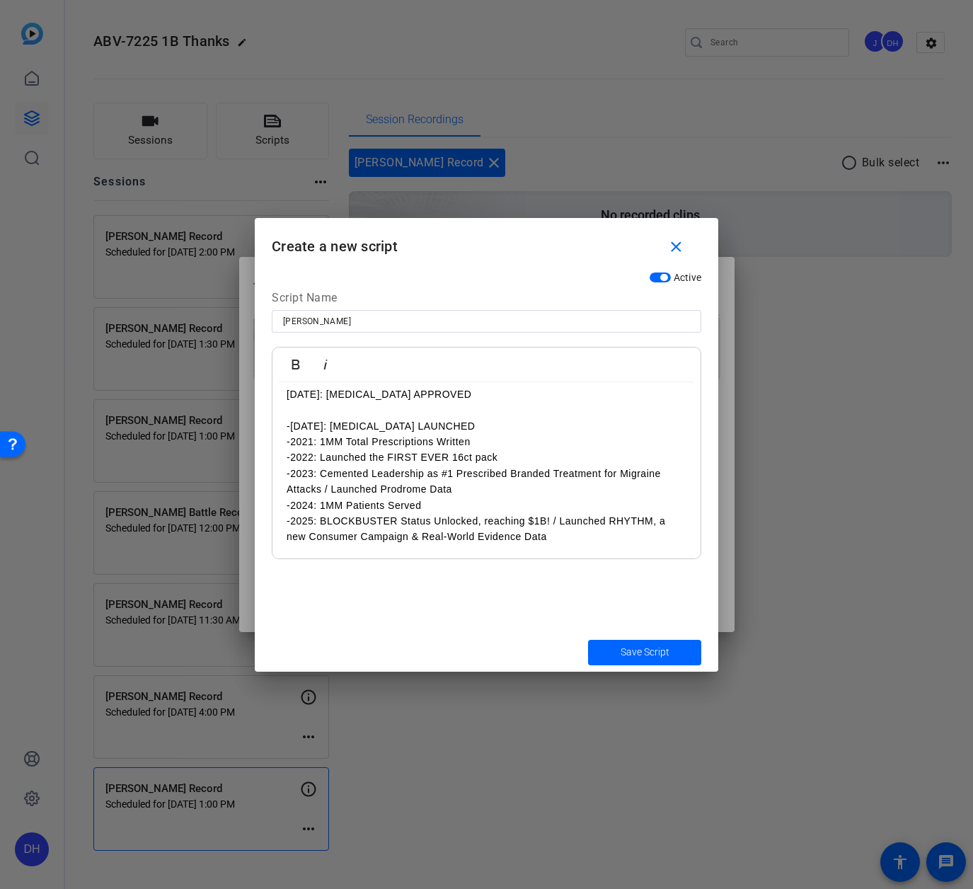
scroll to position [231, 0]
click at [287, 415] on p "December 2019: UBRELVY APPROVED" at bounding box center [487, 411] width 400 height 16
click at [557, 545] on div "Brian Belak: Some key 1B Messages to include, if possible: ● Achievement of rea…" at bounding box center [487, 355] width 428 height 408
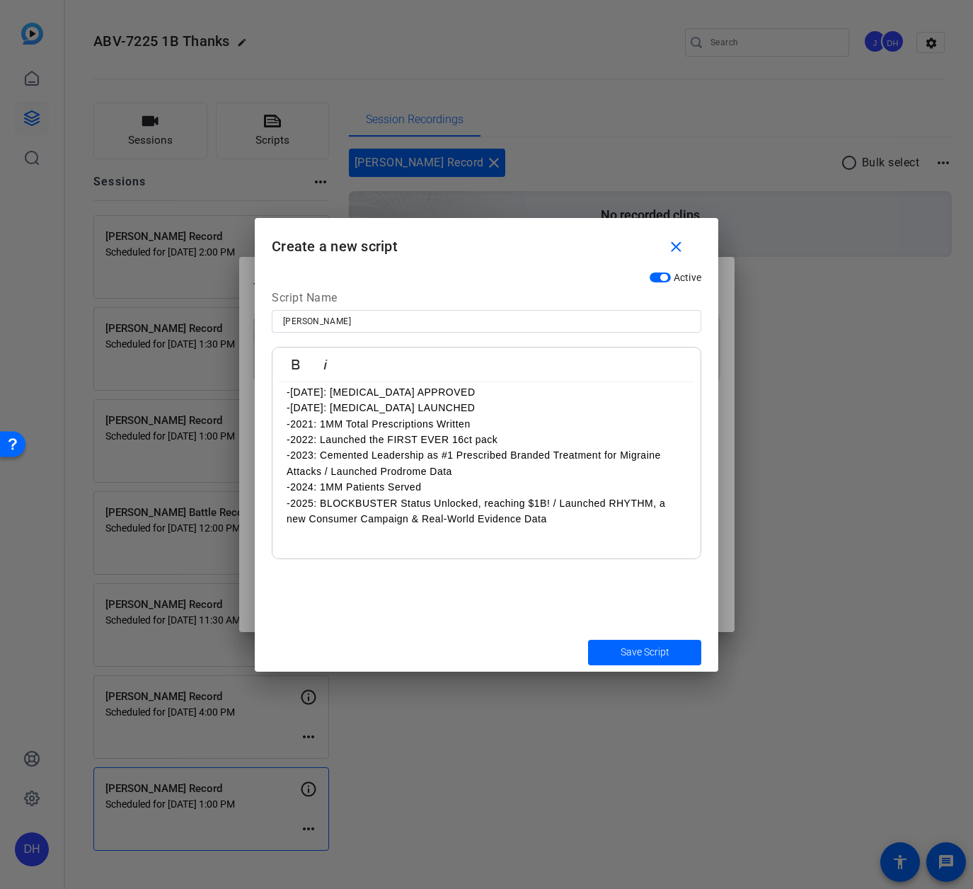
scroll to position [265, 0]
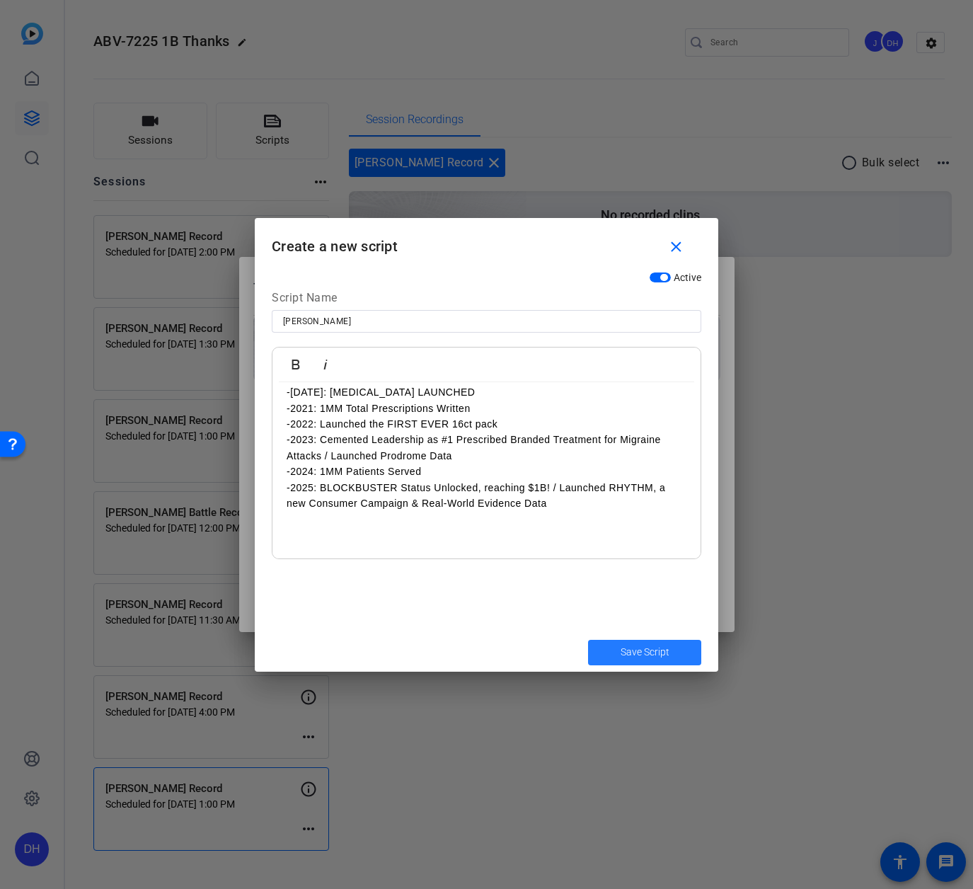
click at [644, 654] on span "Save Script" at bounding box center [645, 652] width 49 height 15
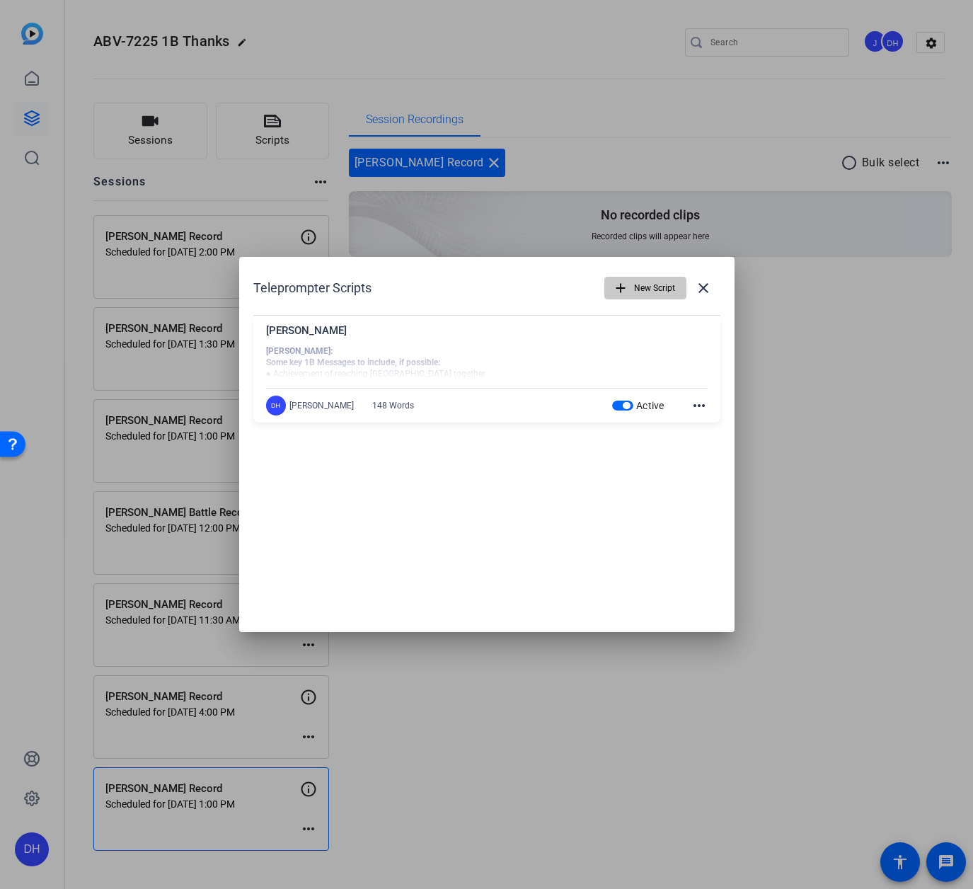
click at [667, 289] on span "New Script" at bounding box center [654, 288] width 41 height 27
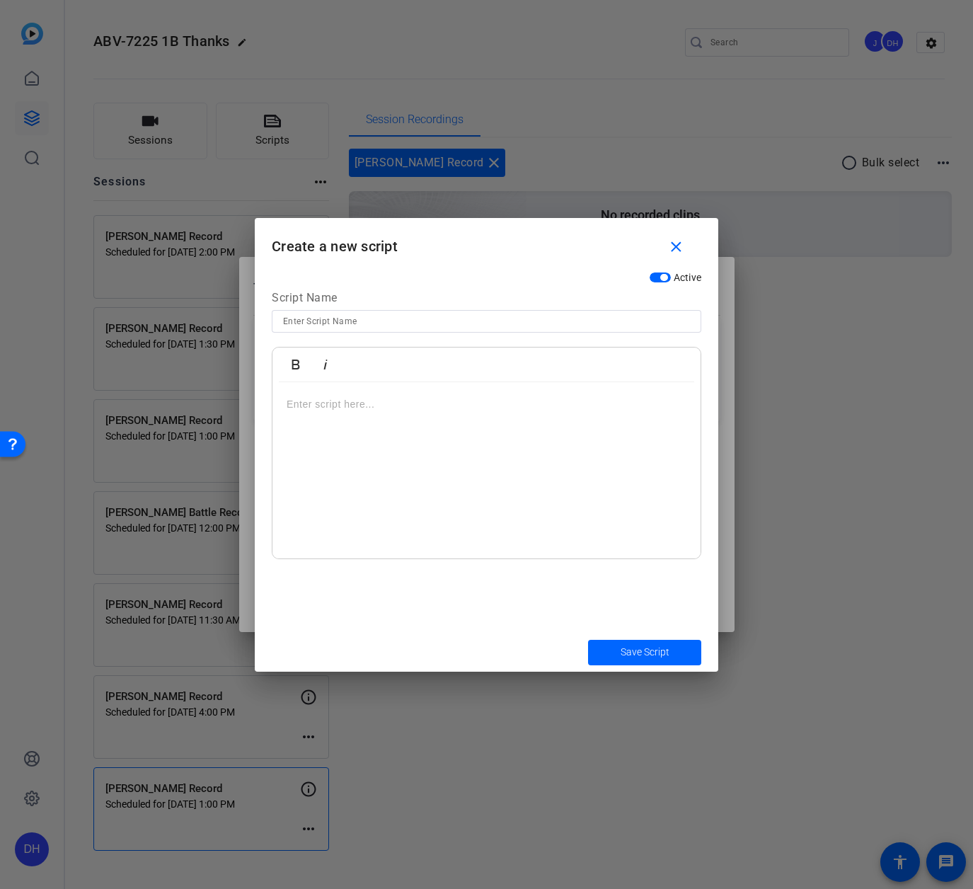
click at [394, 324] on input at bounding box center [486, 321] width 407 height 17
click at [327, 320] on input at bounding box center [486, 321] width 407 height 17
type input "Heather Eick"
click at [307, 403] on p at bounding box center [487, 404] width 400 height 16
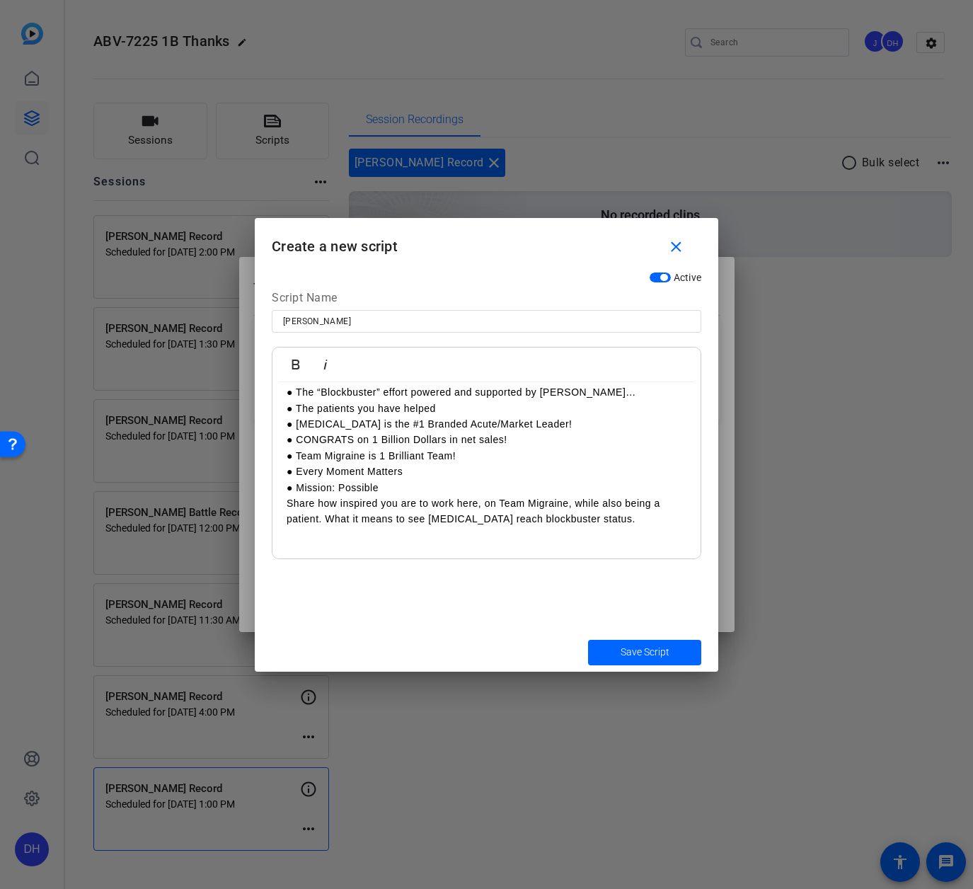
scroll to position [75, 0]
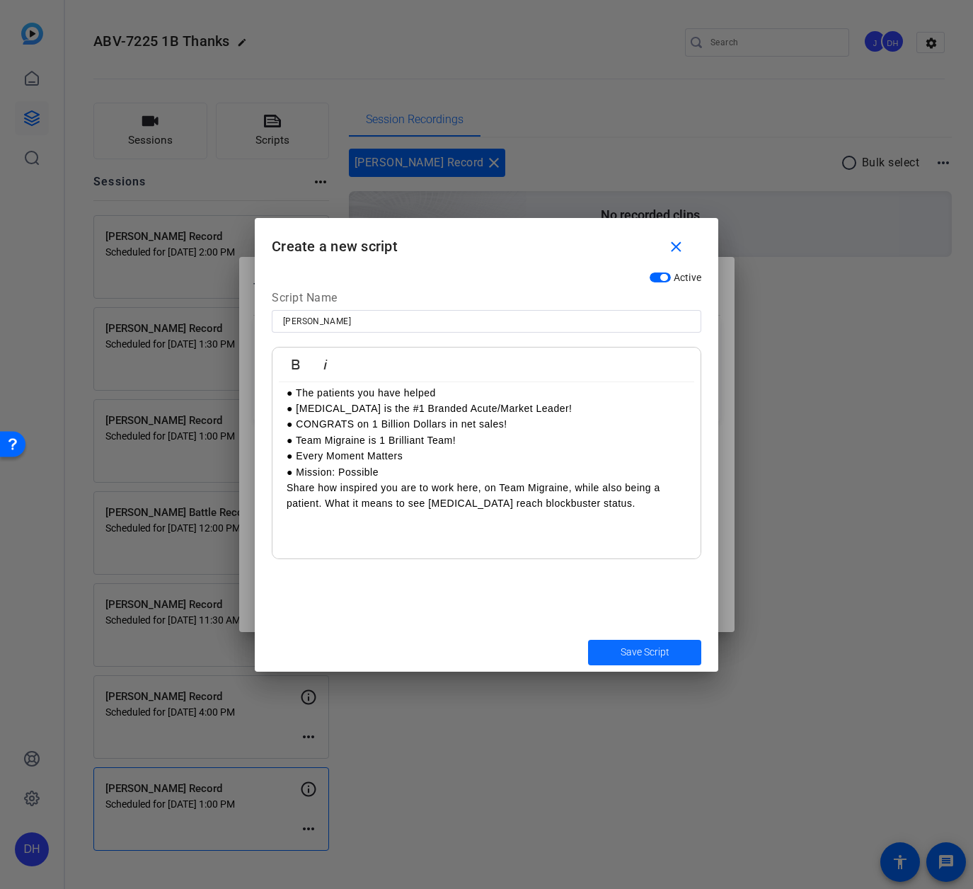
click at [631, 656] on span "Save Script" at bounding box center [645, 652] width 49 height 15
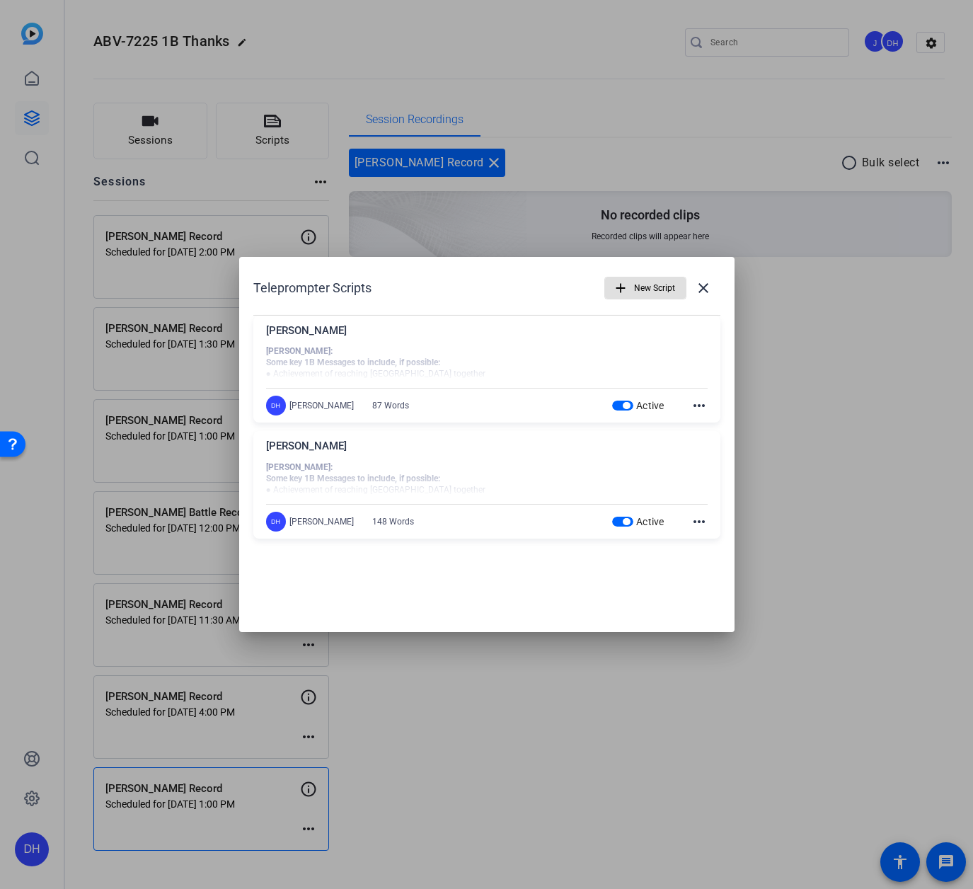
click at [645, 290] on span "New Script" at bounding box center [654, 288] width 41 height 27
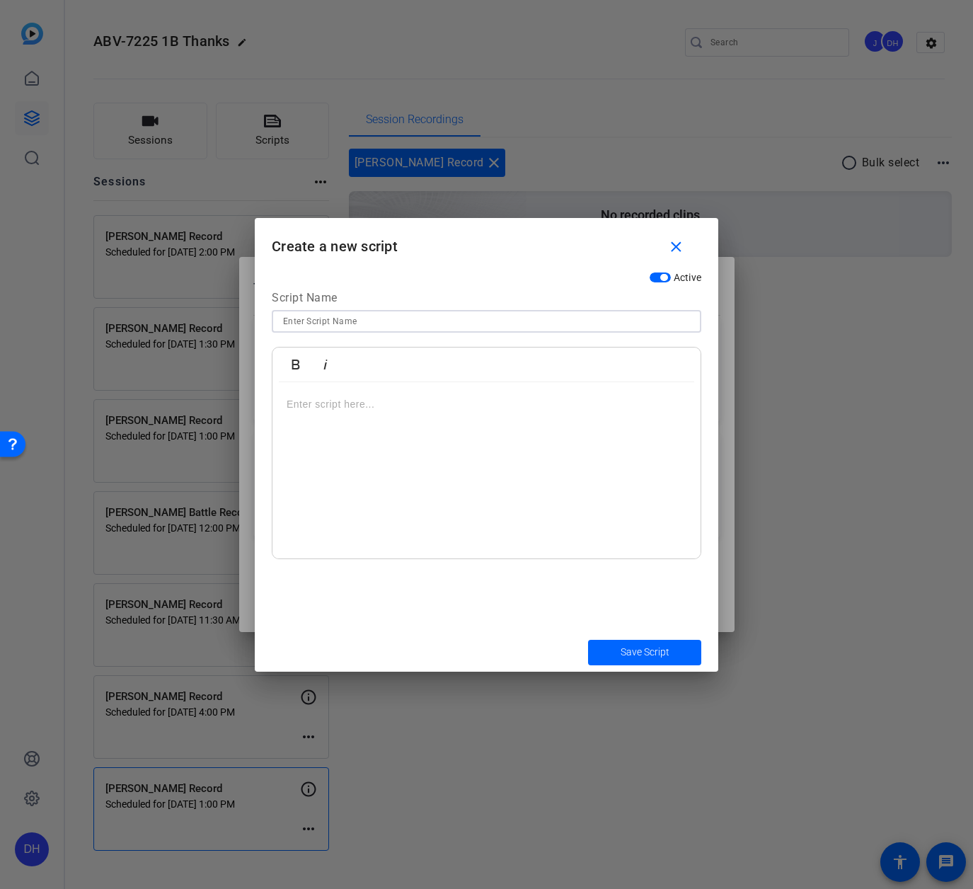
click at [386, 325] on input at bounding box center [486, 321] width 407 height 17
type input "Terri Bess"
click at [319, 401] on p at bounding box center [487, 404] width 400 height 16
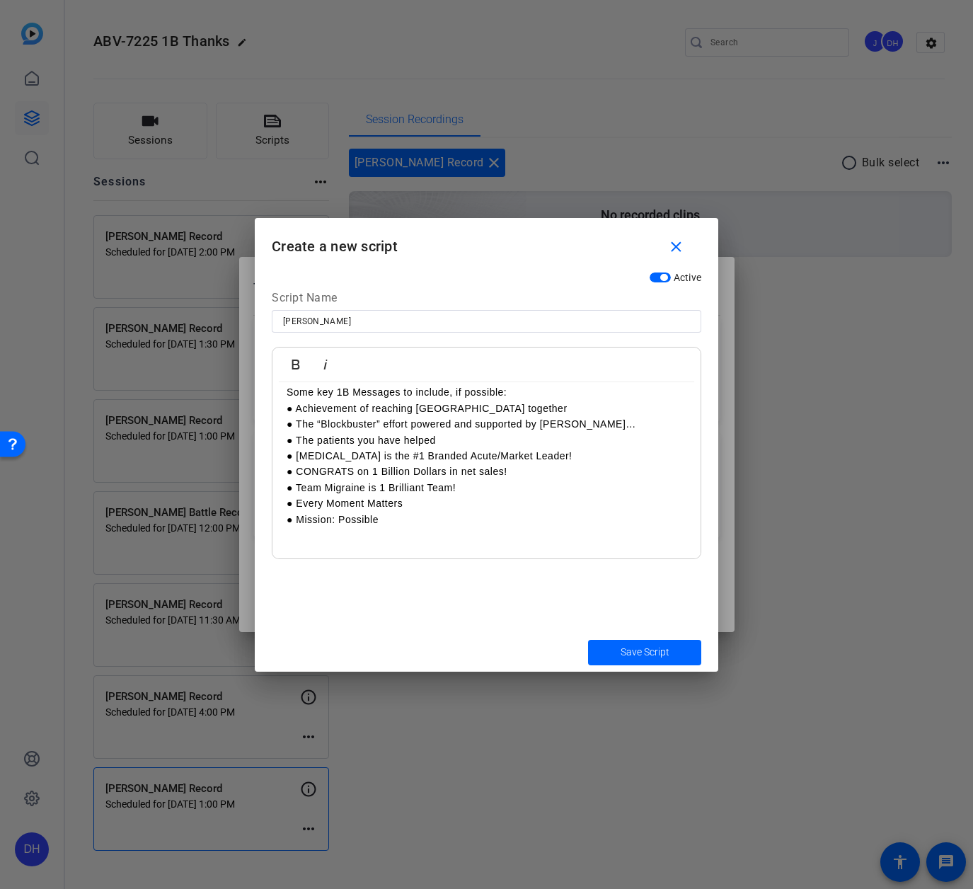
scroll to position [44, 0]
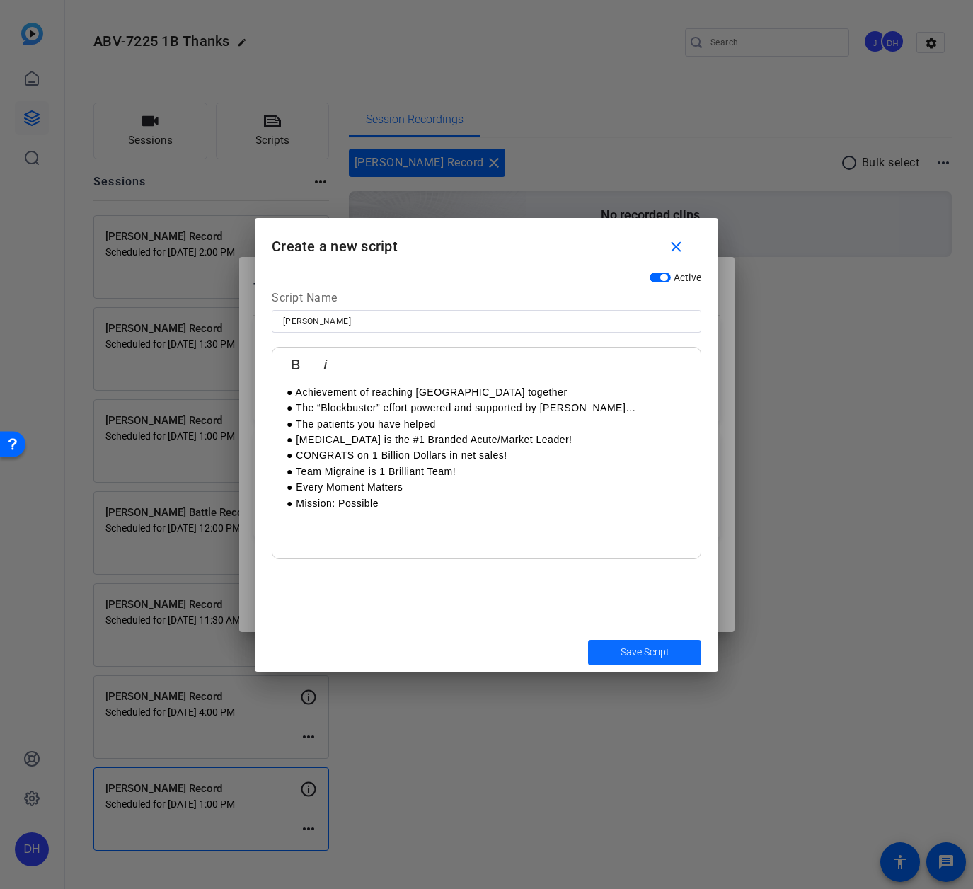
click at [628, 651] on span "Save Script" at bounding box center [645, 652] width 49 height 15
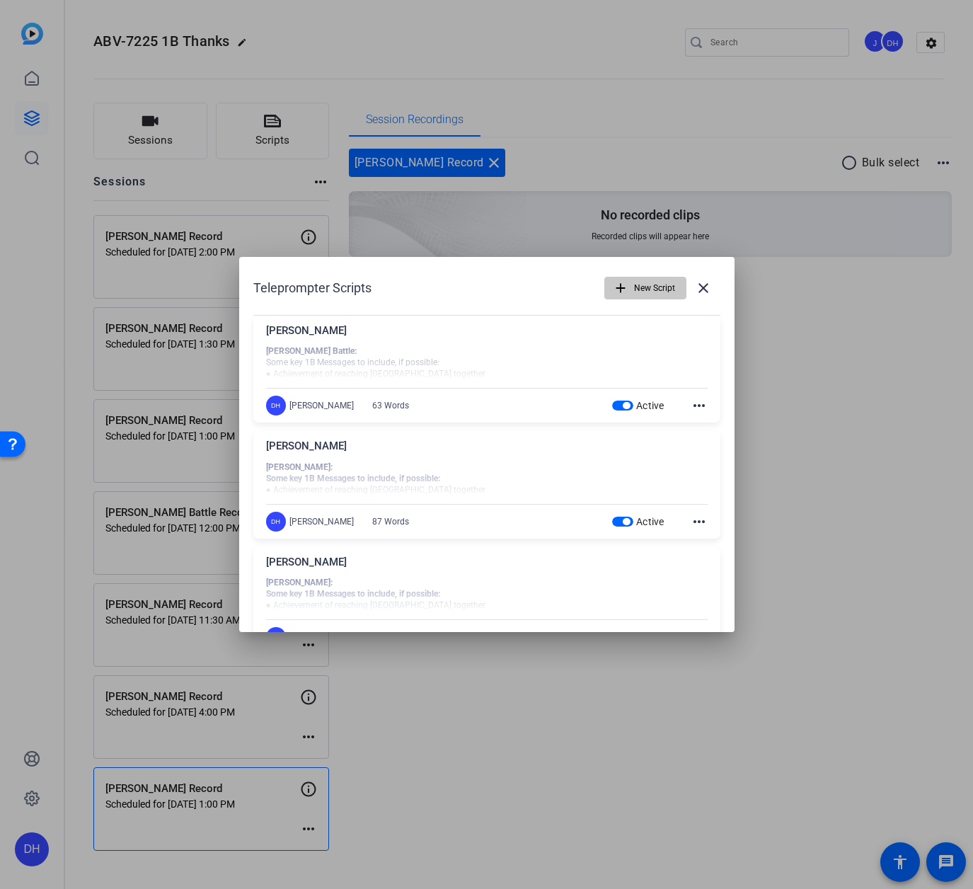
click at [635, 290] on span "New Script" at bounding box center [654, 288] width 41 height 27
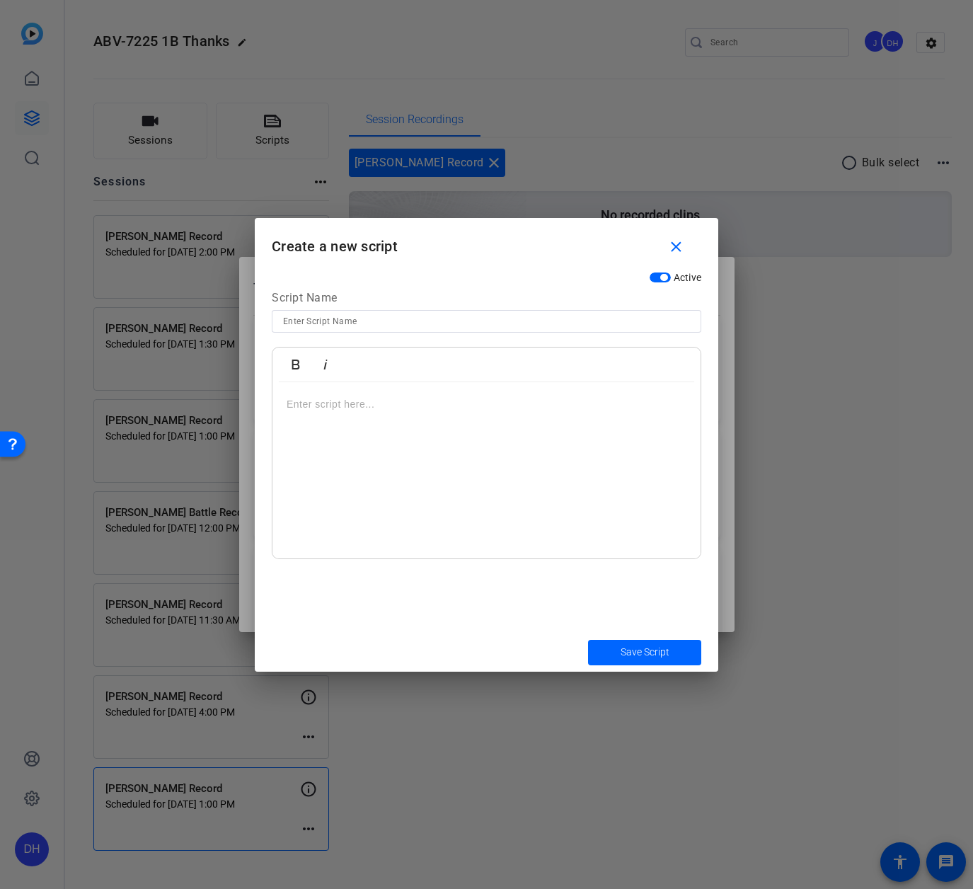
click at [367, 321] on input at bounding box center [486, 321] width 407 height 17
type input "Isabella Alaimo"
click at [326, 408] on p at bounding box center [487, 404] width 400 height 16
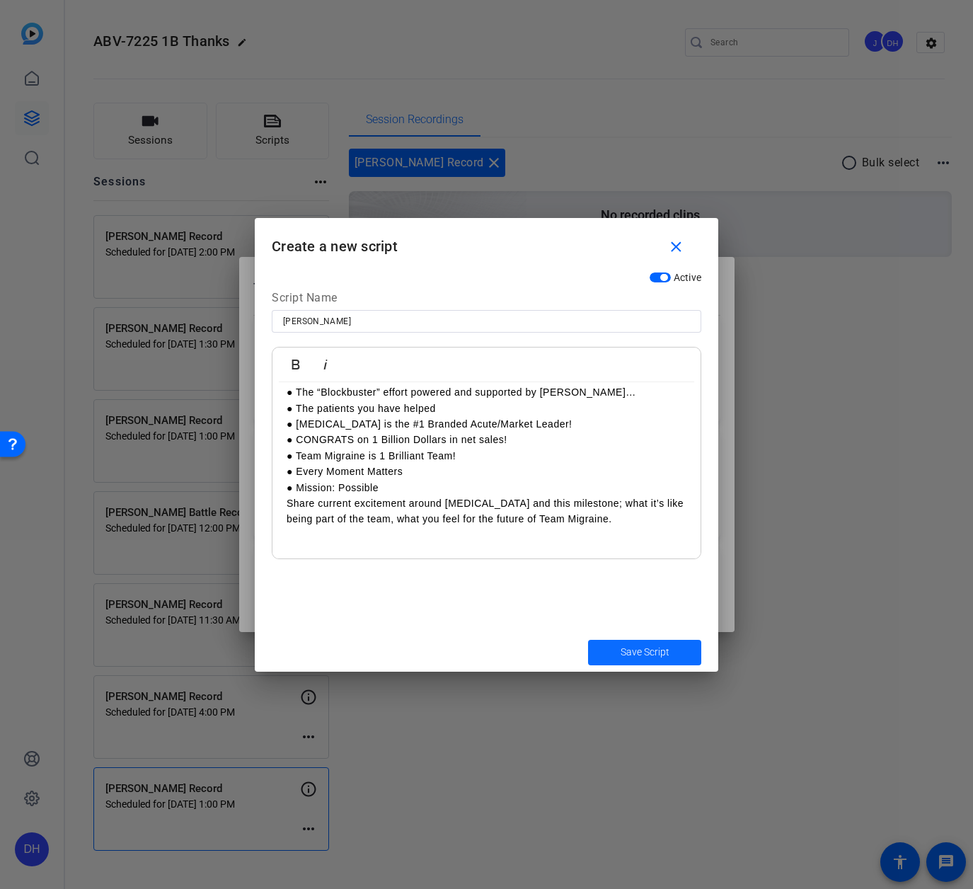
scroll to position [75, 0]
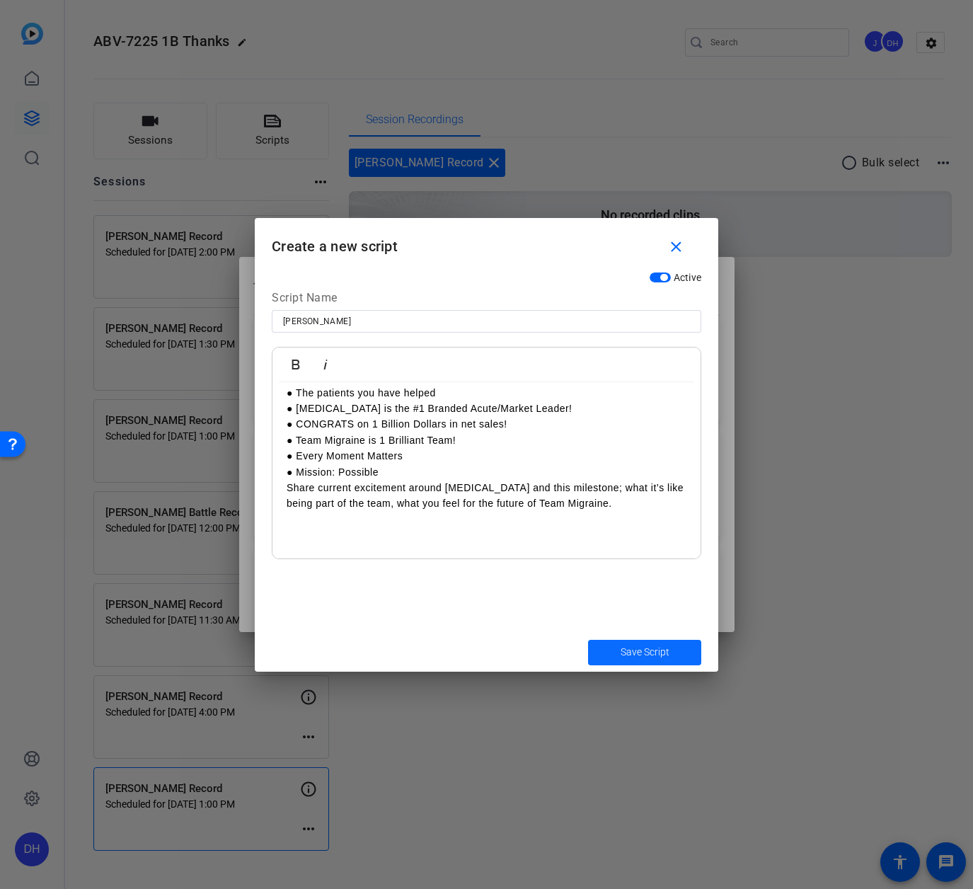
click at [645, 651] on span "Save Script" at bounding box center [645, 652] width 49 height 15
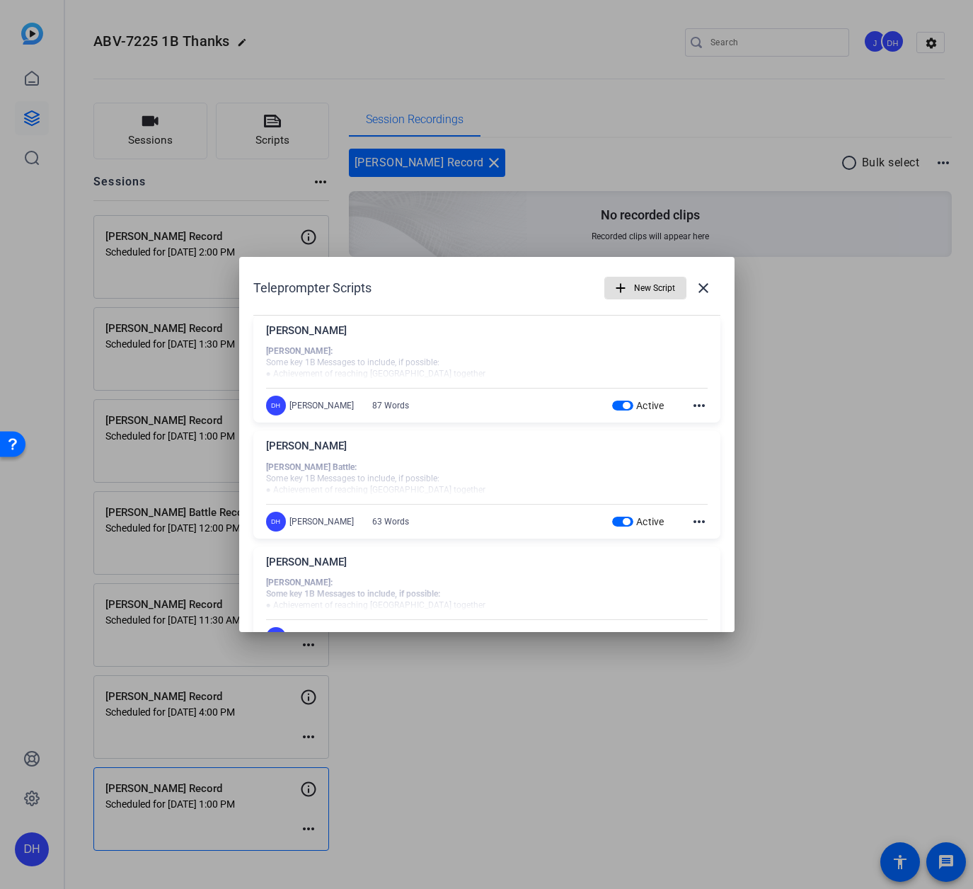
click at [635, 290] on span "New Script" at bounding box center [654, 288] width 41 height 27
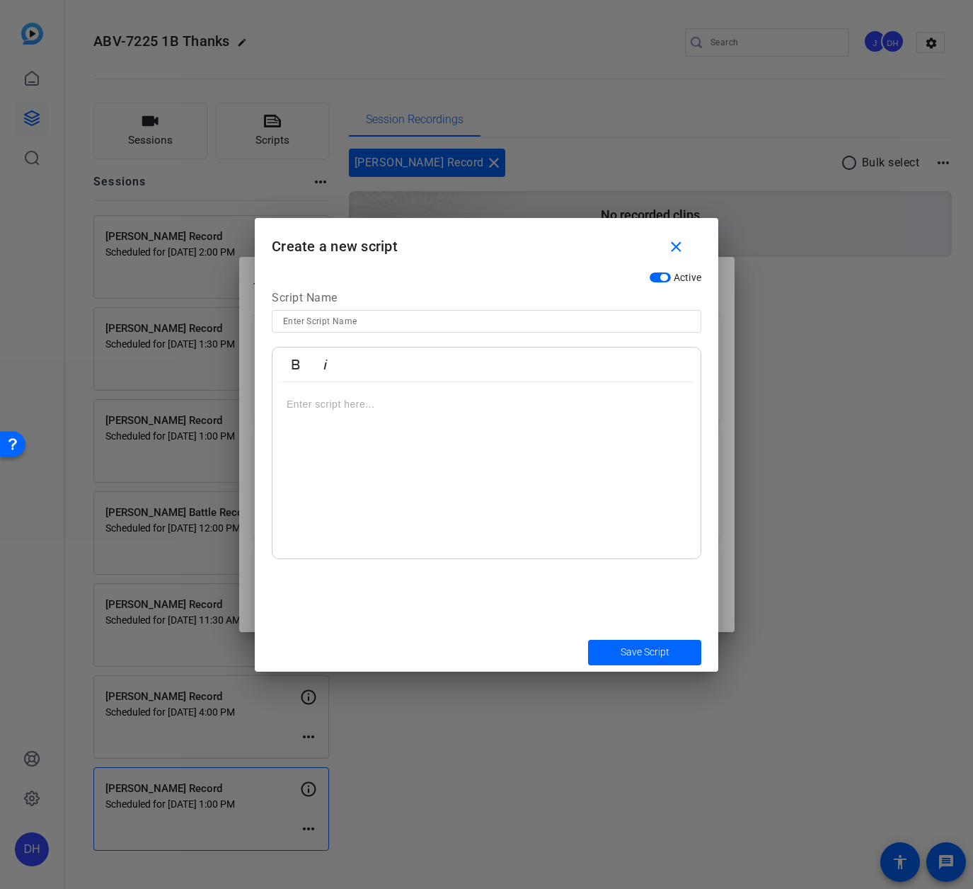
click at [330, 325] on input at bounding box center [486, 321] width 407 height 17
type input "Bill Ratner"
click at [316, 391] on div at bounding box center [487, 470] width 428 height 177
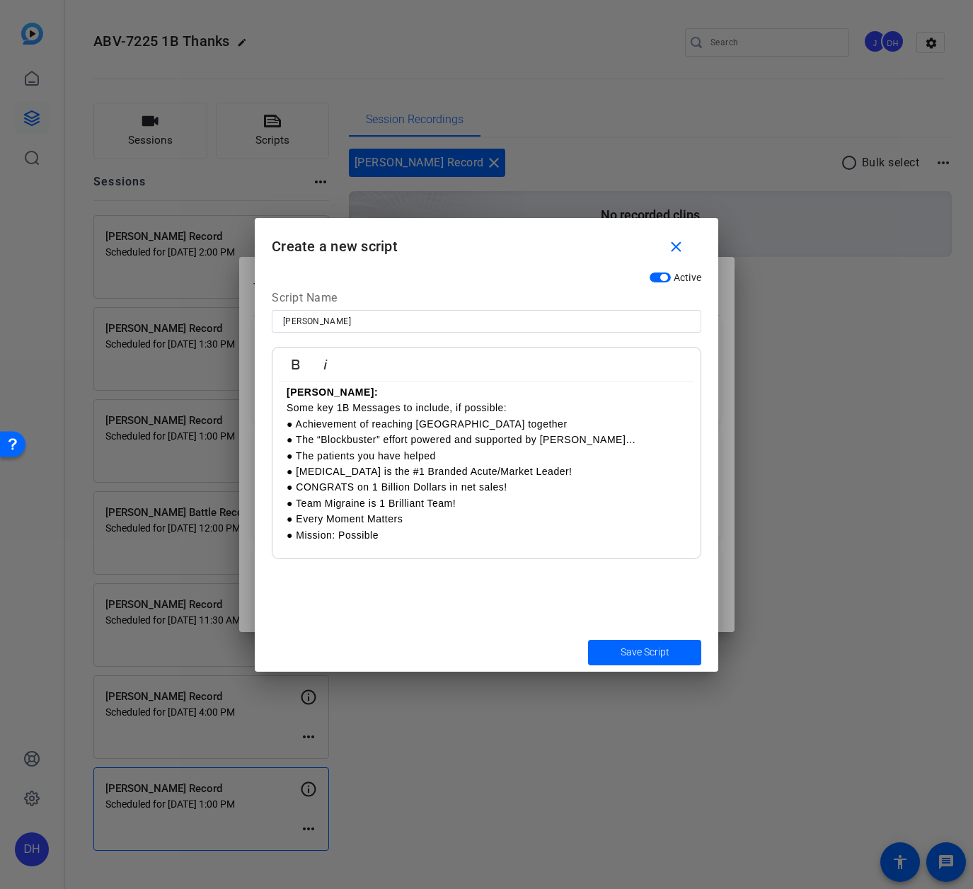
scroll to position [28, 0]
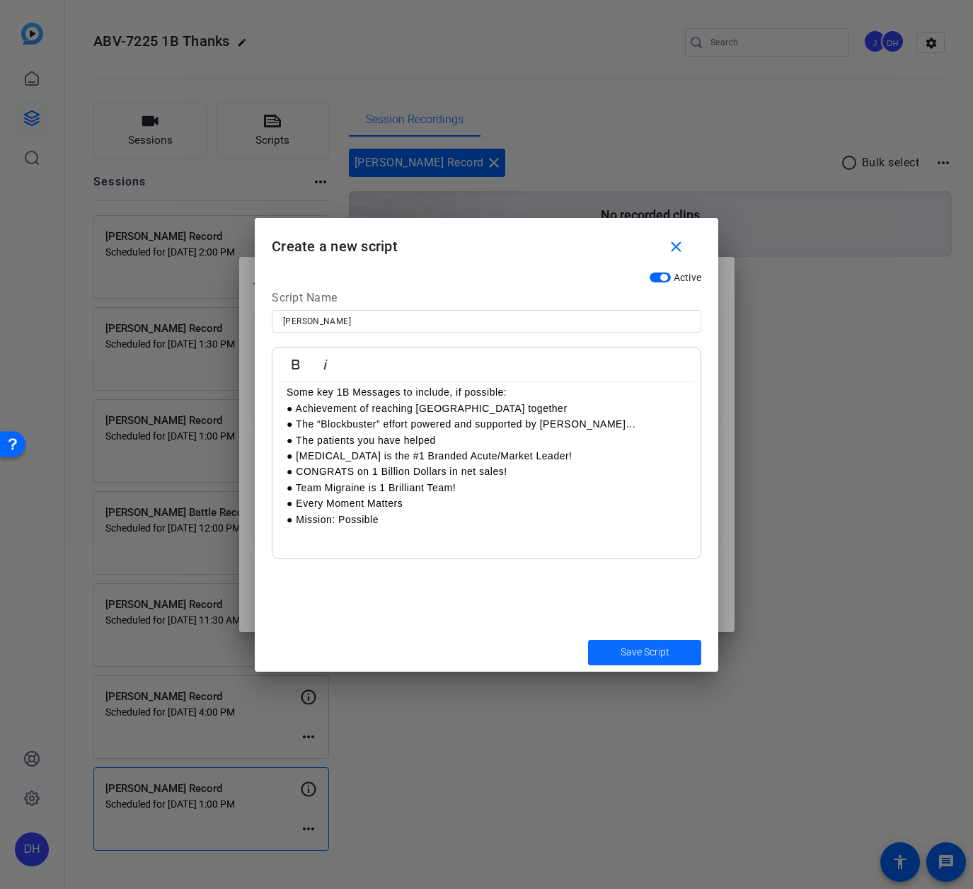
click at [646, 659] on span "Save Script" at bounding box center [645, 652] width 49 height 15
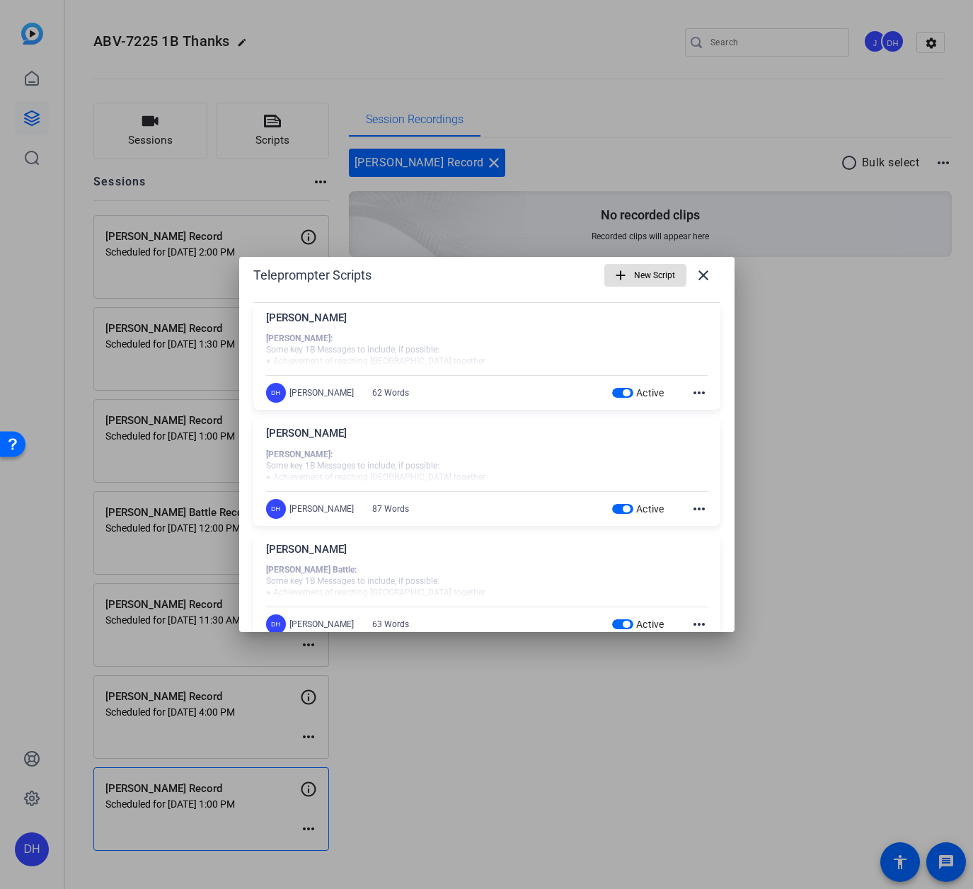
scroll to position [0, 0]
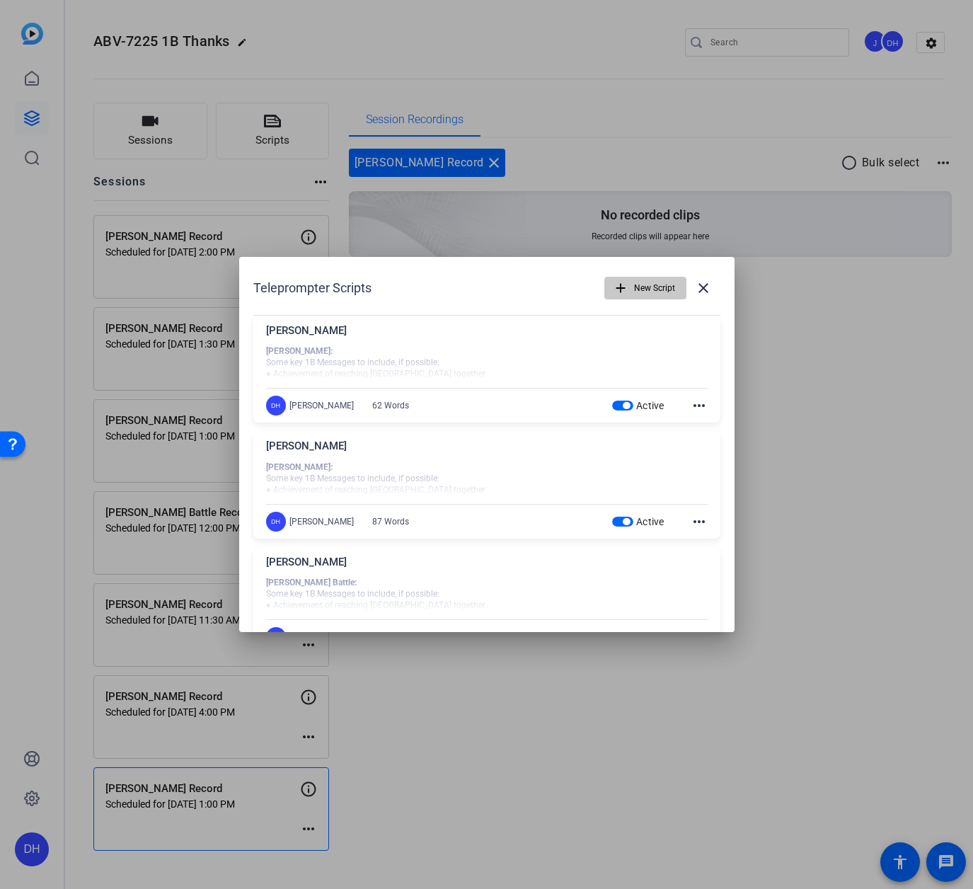
click at [653, 288] on span "New Script" at bounding box center [654, 288] width 41 height 27
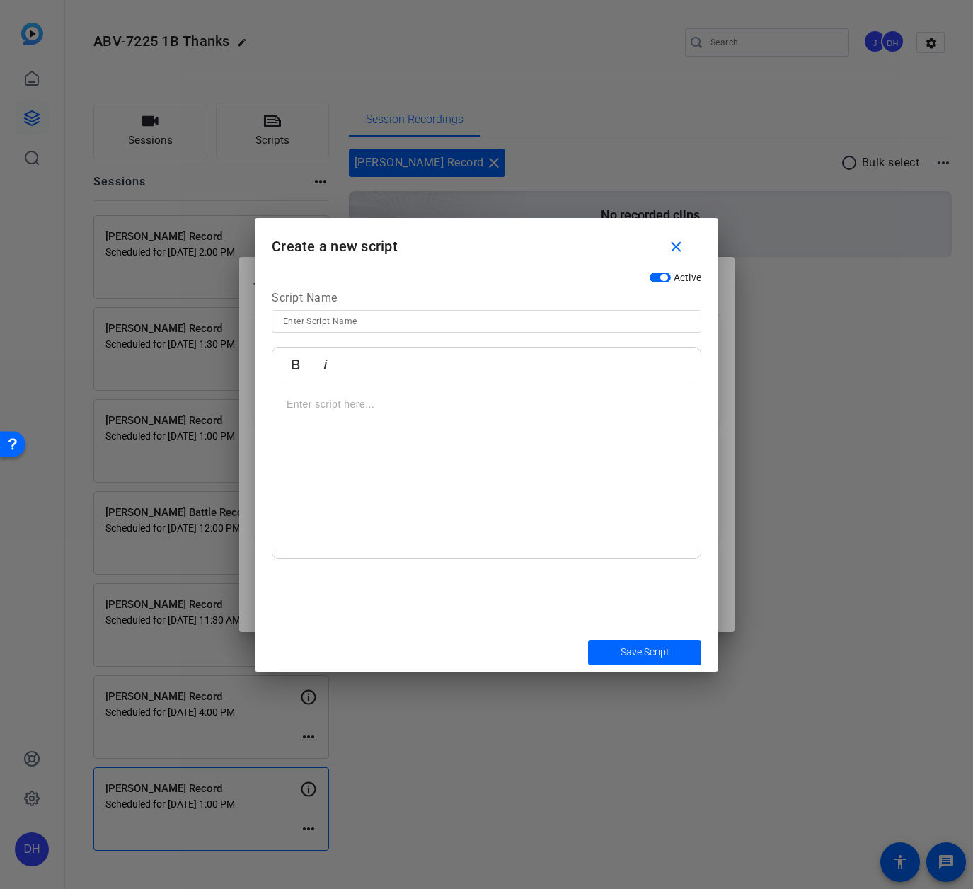
click at [333, 321] on input at bounding box center [486, 321] width 407 height 17
type input "Lacy Kempf"
click at [331, 408] on p at bounding box center [487, 404] width 400 height 16
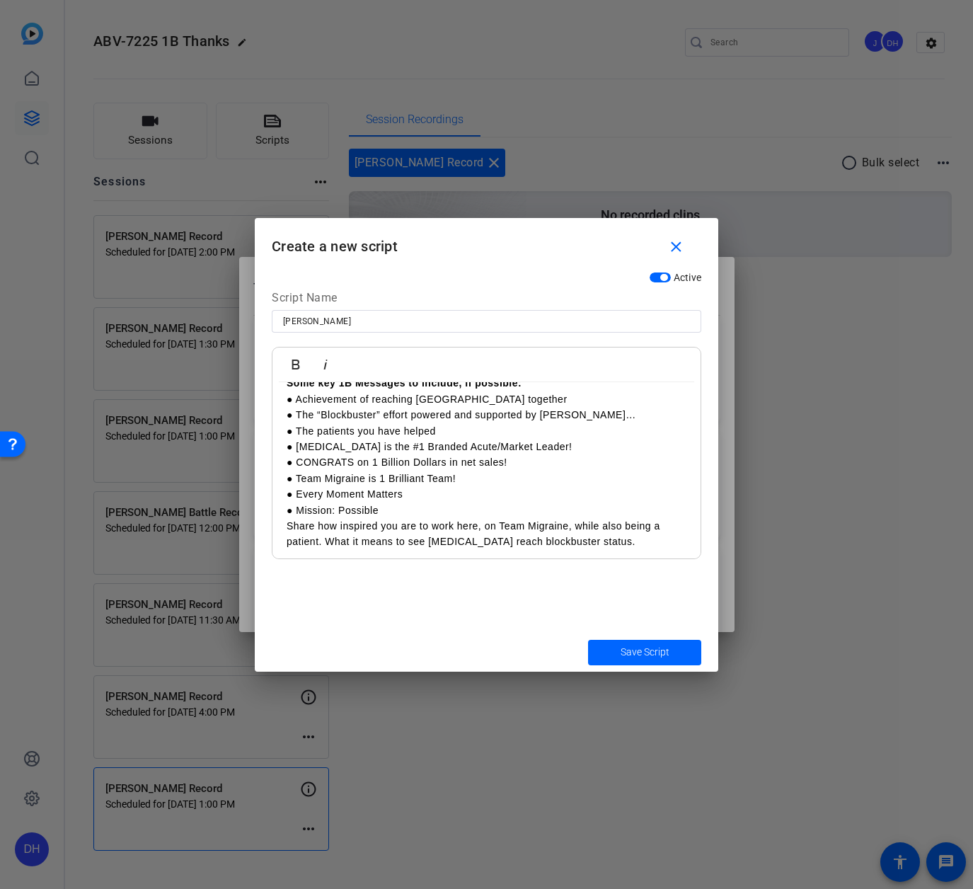
scroll to position [42, 0]
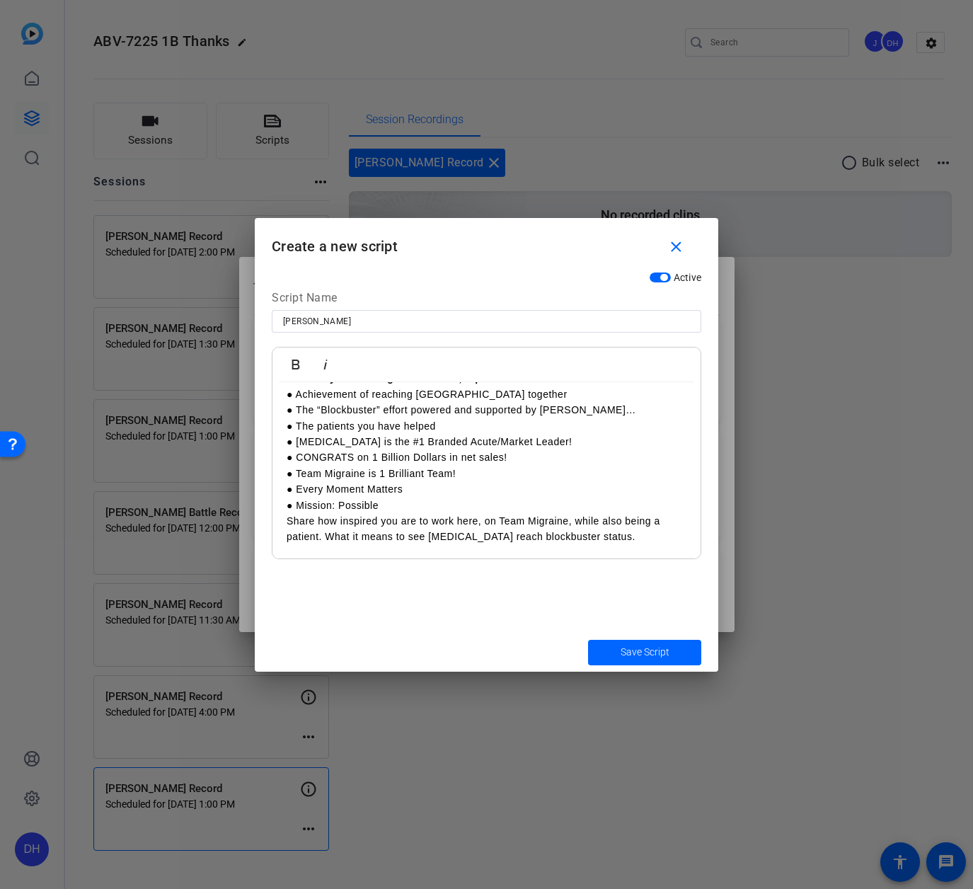
click at [619, 533] on p "Share how inspired you are to work here, on Team Migraine, while also being a p…" at bounding box center [487, 529] width 400 height 32
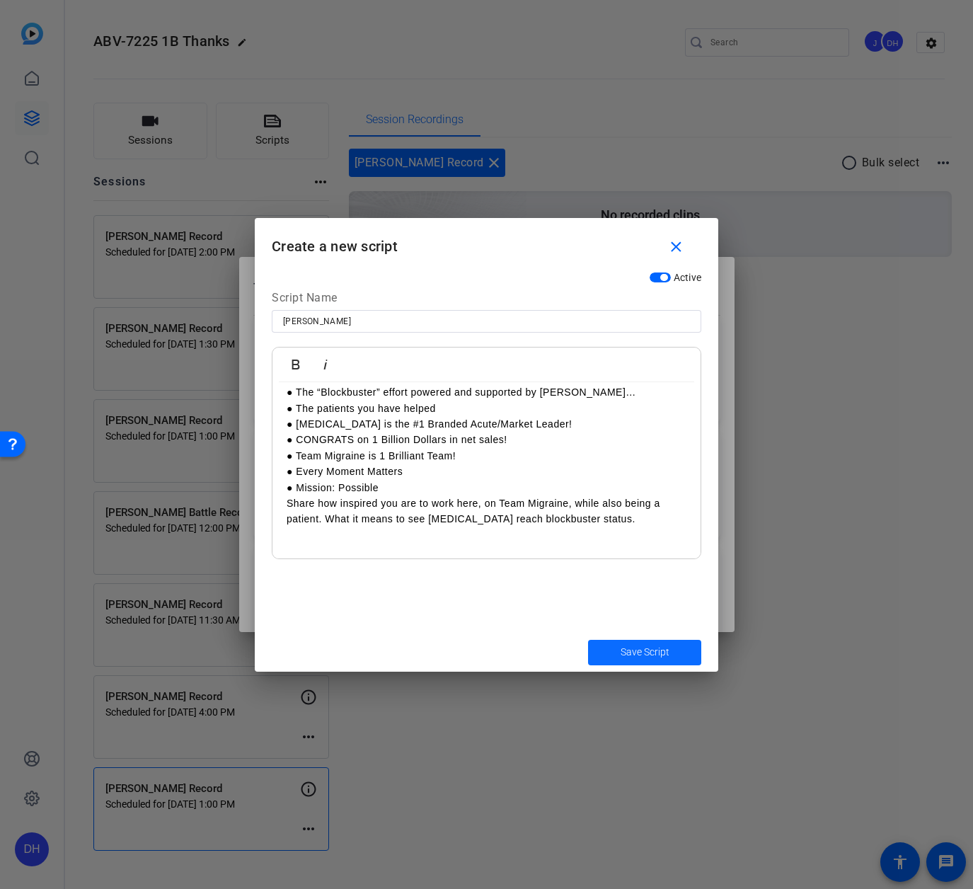
click at [626, 654] on span "Save Script" at bounding box center [645, 652] width 49 height 15
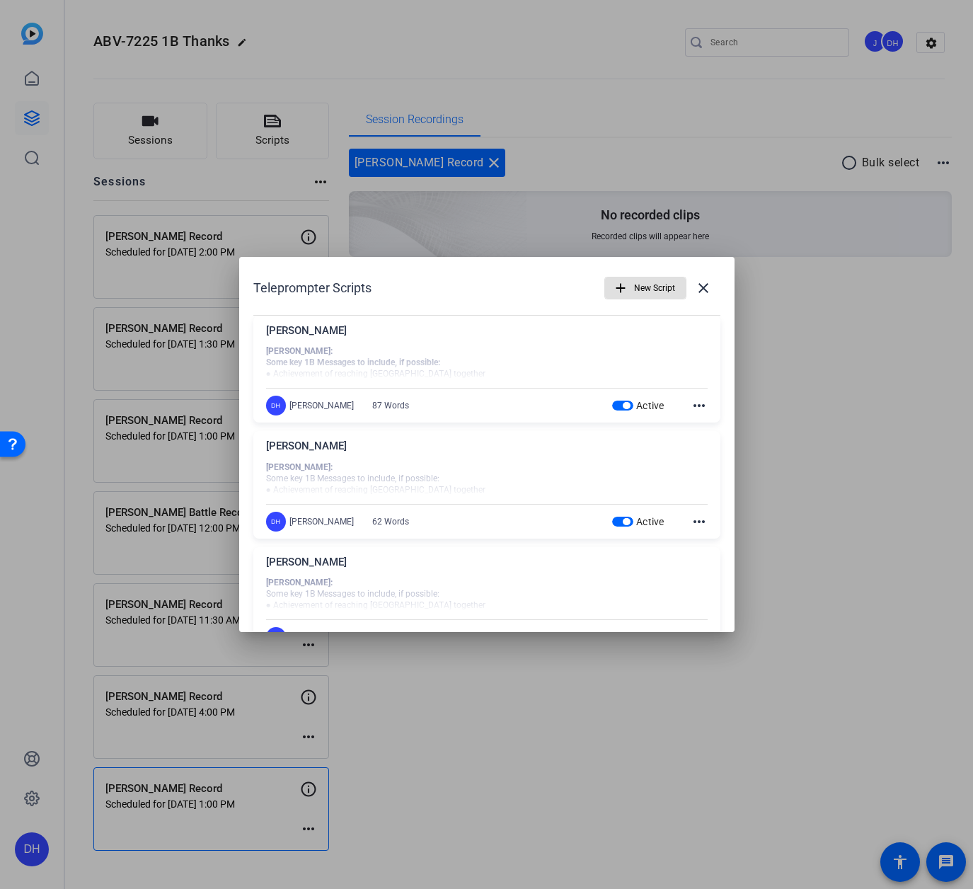
click at [640, 285] on span "New Script" at bounding box center [654, 288] width 41 height 27
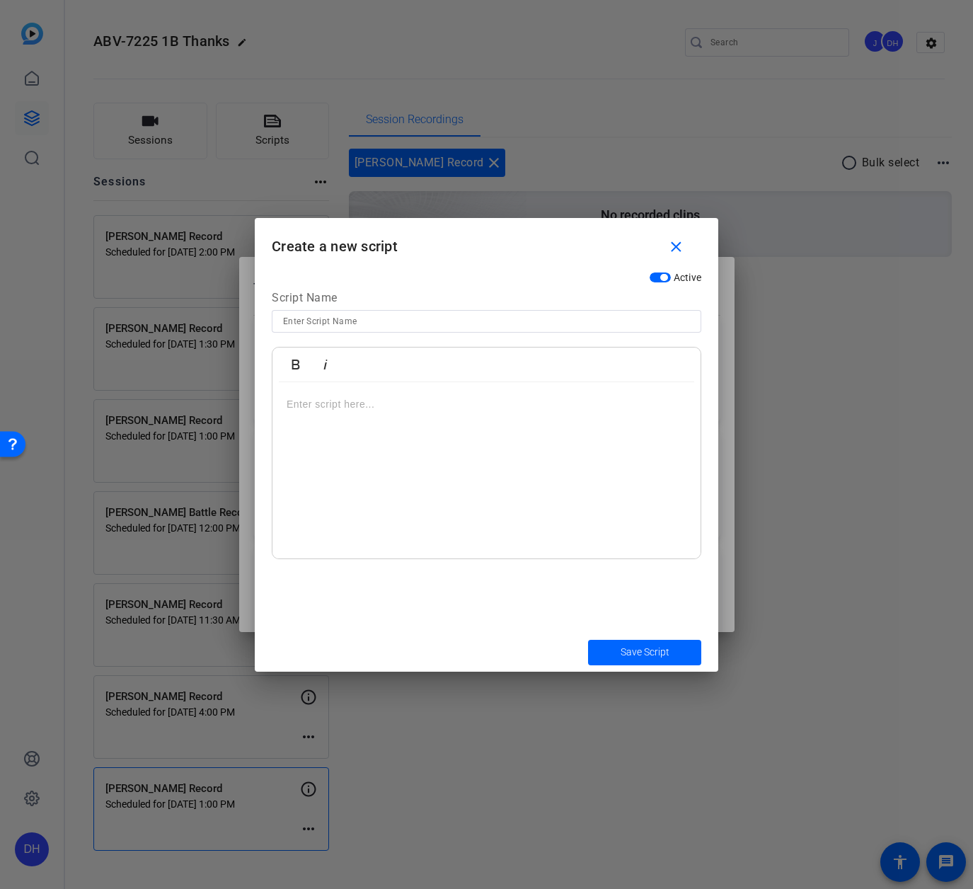
click at [379, 317] on input at bounding box center [486, 321] width 407 height 17
type input "Anna Begley"
click at [305, 411] on p at bounding box center [487, 404] width 400 height 16
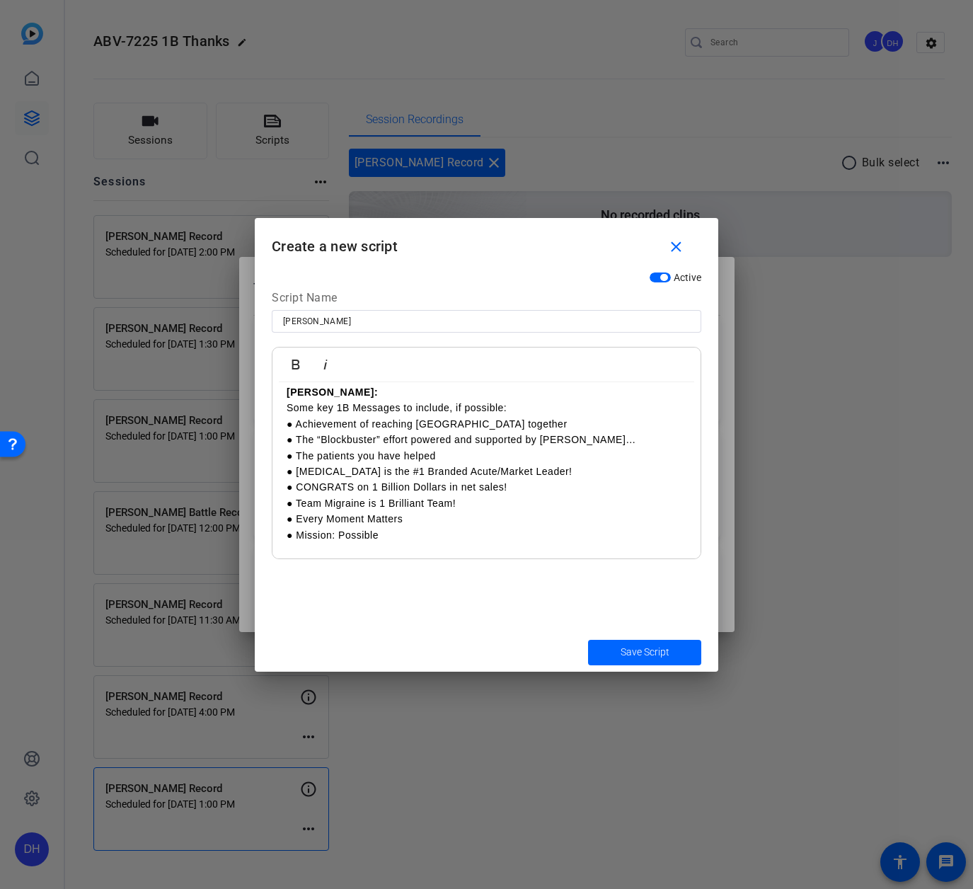
scroll to position [28, 0]
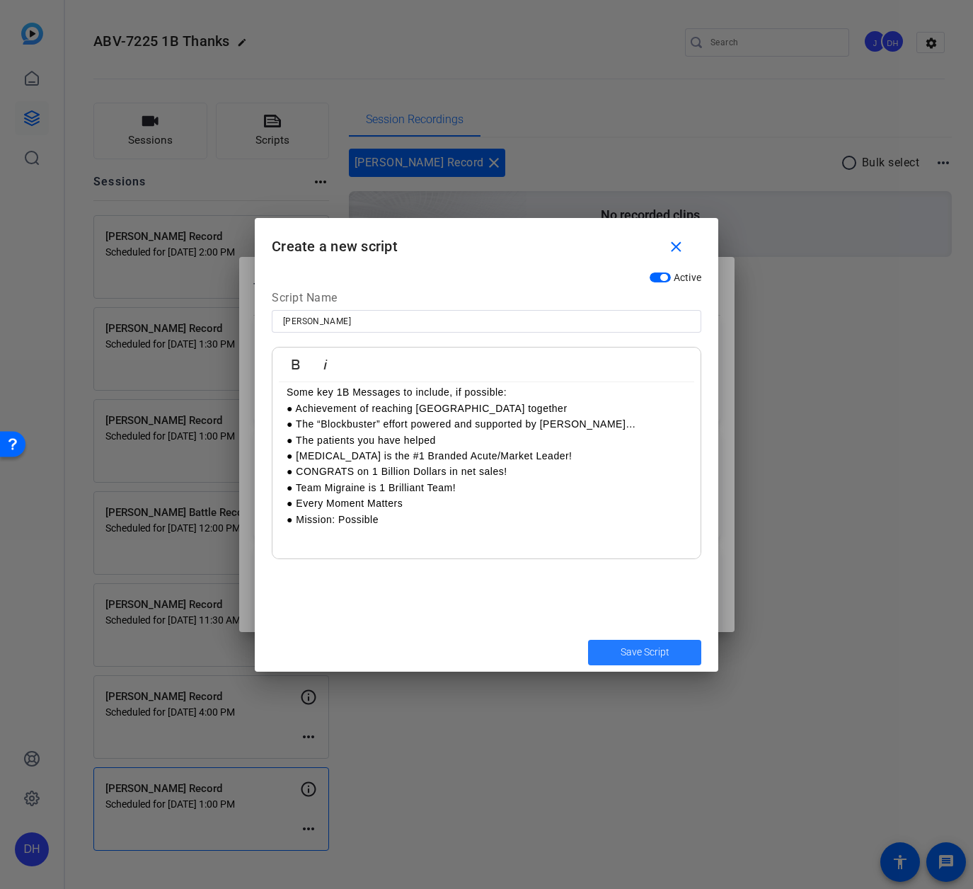
click at [627, 648] on span "Save Script" at bounding box center [645, 652] width 49 height 15
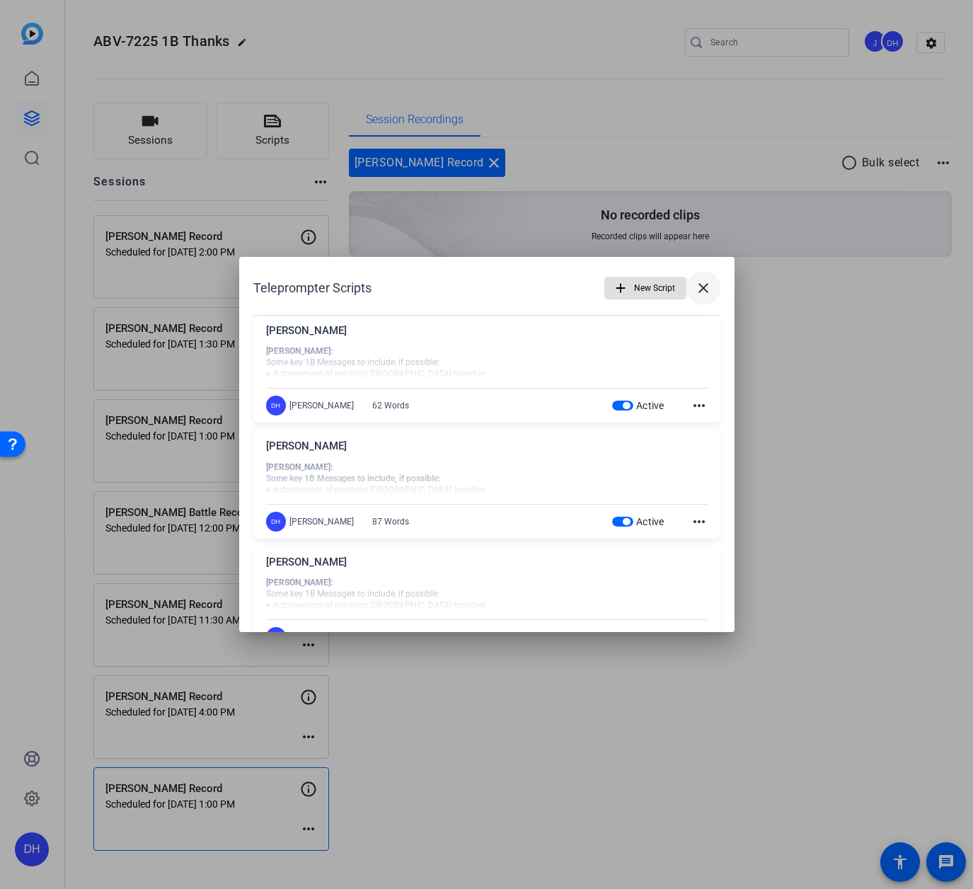
click at [698, 287] on mat-icon "close" at bounding box center [703, 288] width 17 height 17
